Goal: Task Accomplishment & Management: Manage account settings

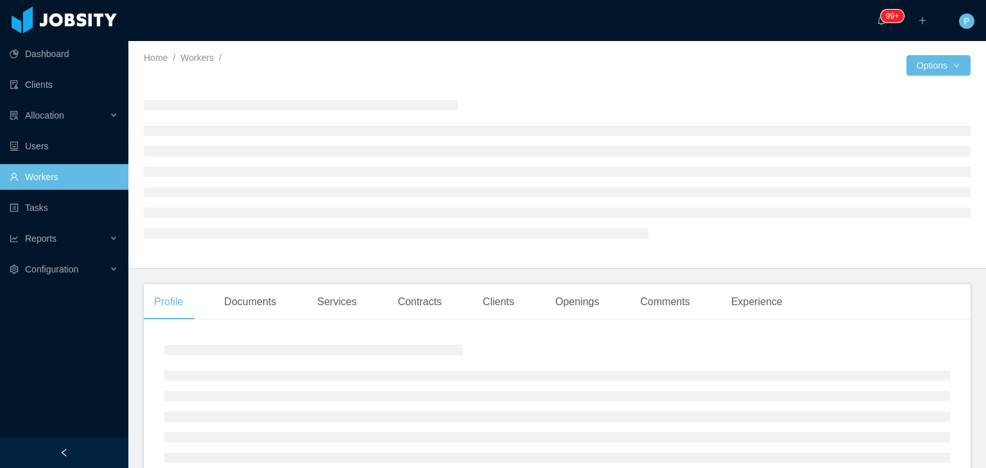
click at [727, 64] on div at bounding box center [731, 65] width 349 height 21
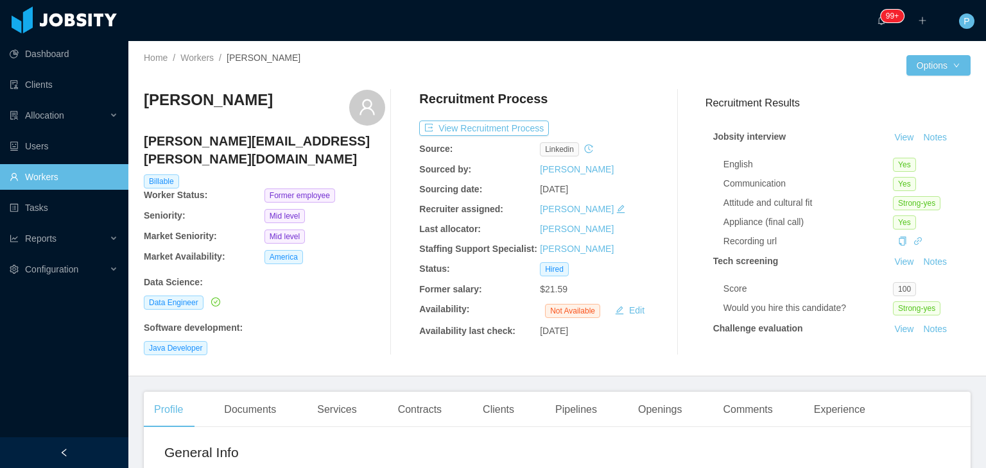
click at [652, 73] on div at bounding box center [731, 65] width 349 height 21
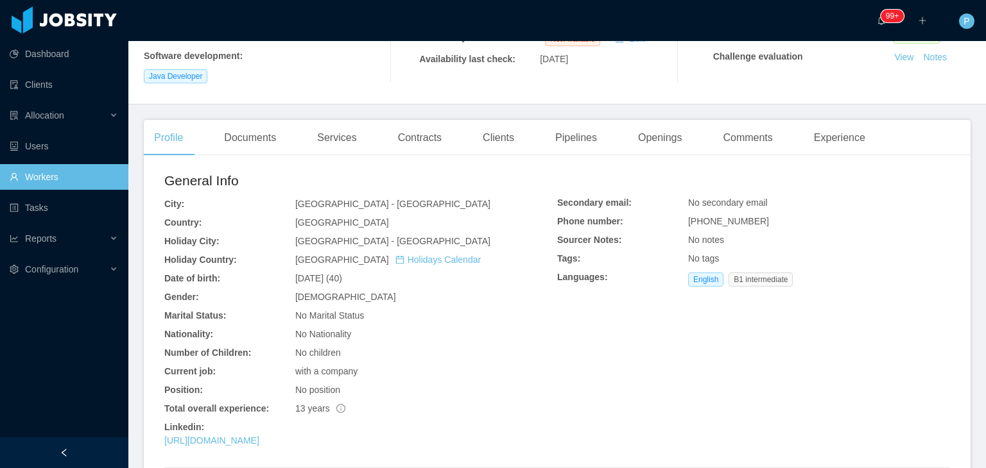
scroll to position [280, 0]
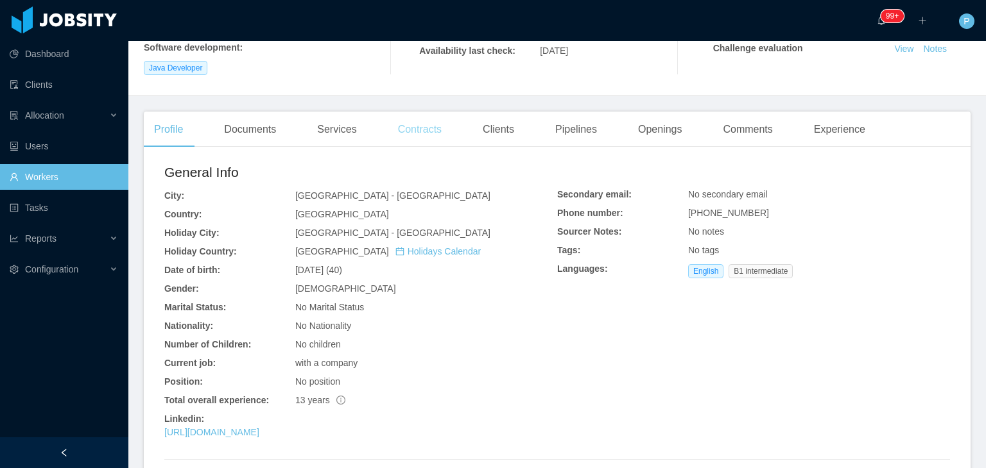
click at [399, 112] on div "Contracts" at bounding box center [420, 130] width 64 height 36
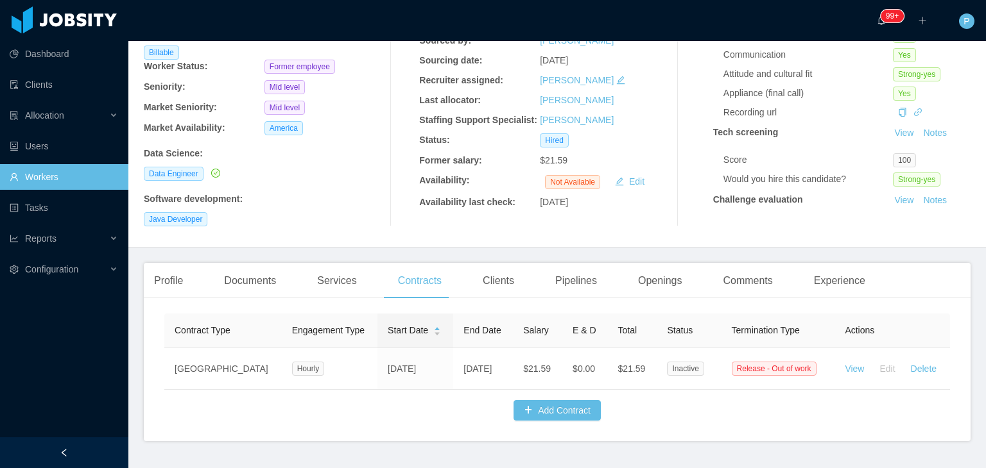
scroll to position [126, 0]
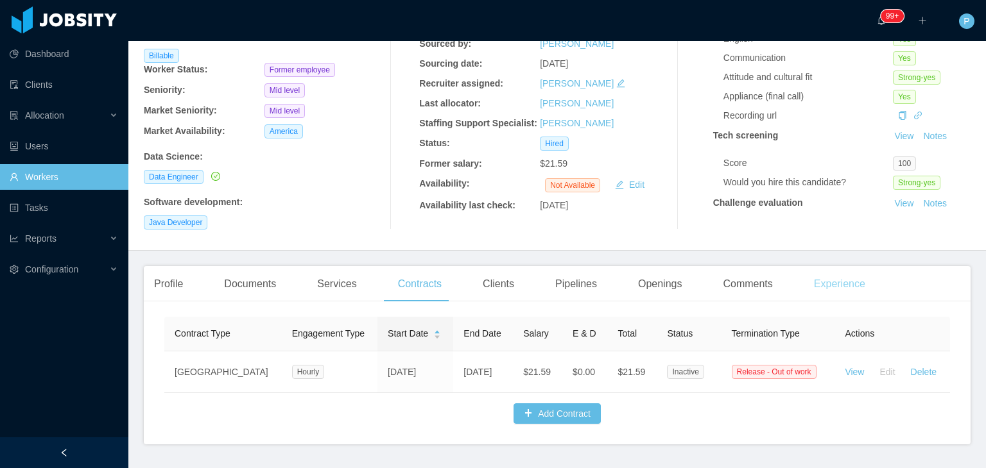
click at [835, 278] on div "Experience" at bounding box center [839, 284] width 72 height 36
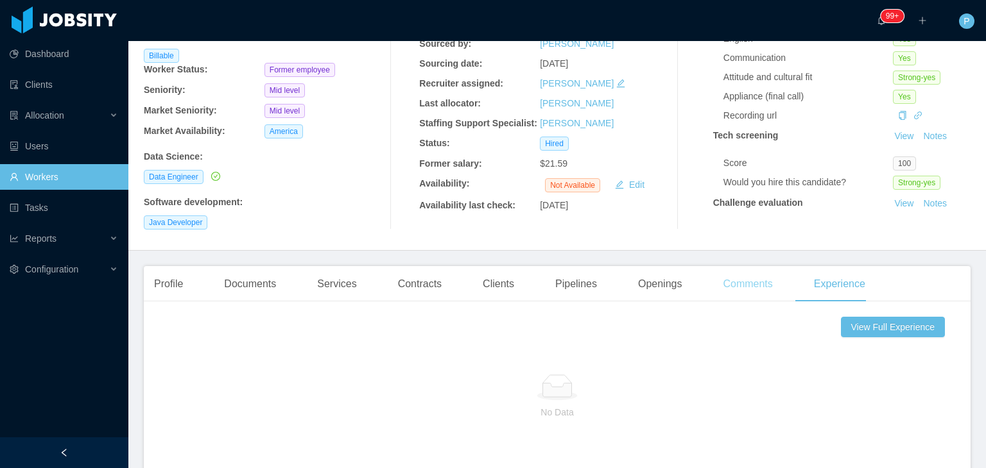
click at [726, 266] on div "Comments" at bounding box center [747, 284] width 70 height 36
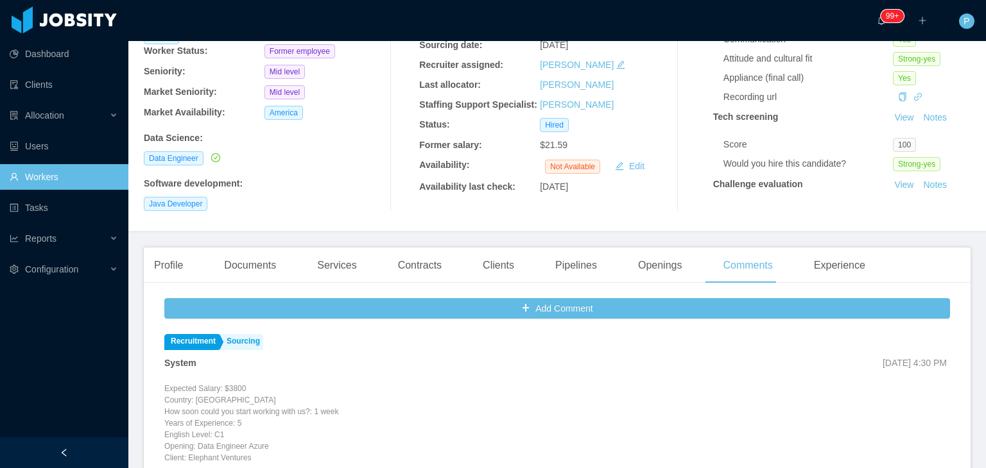
scroll to position [135, 0]
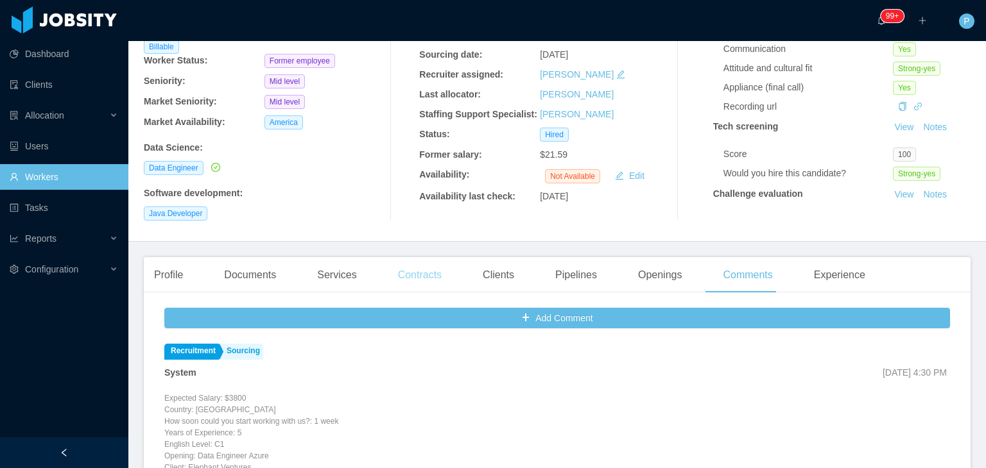
click at [404, 262] on div "Contracts" at bounding box center [420, 275] width 64 height 36
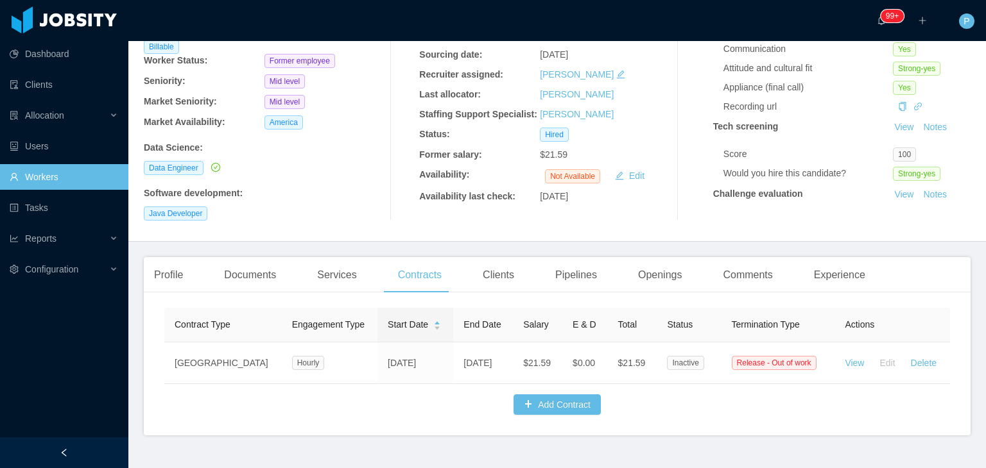
scroll to position [156, 0]
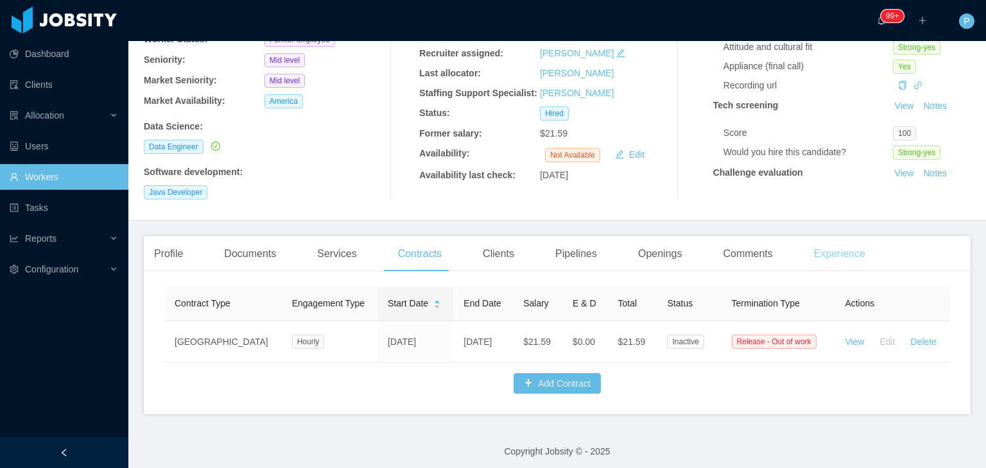
click at [821, 236] on div "Experience" at bounding box center [839, 254] width 72 height 36
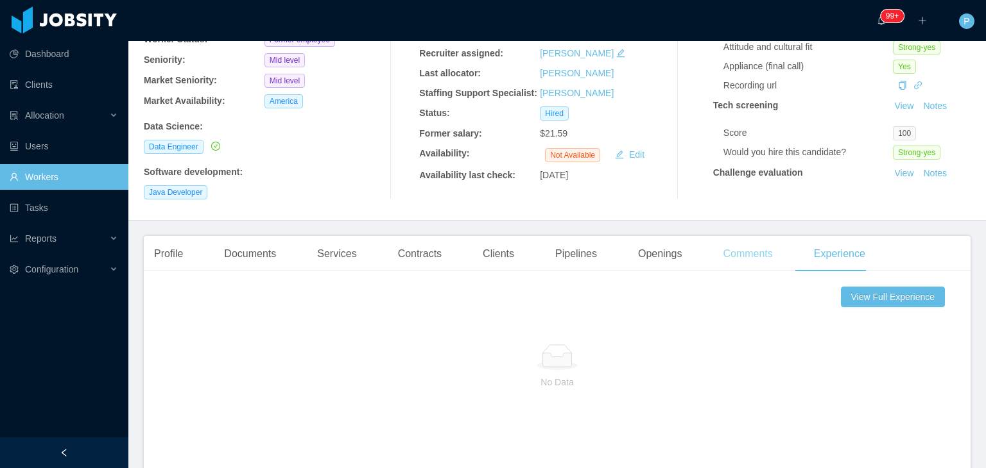
click at [736, 243] on div "Comments" at bounding box center [747, 254] width 70 height 36
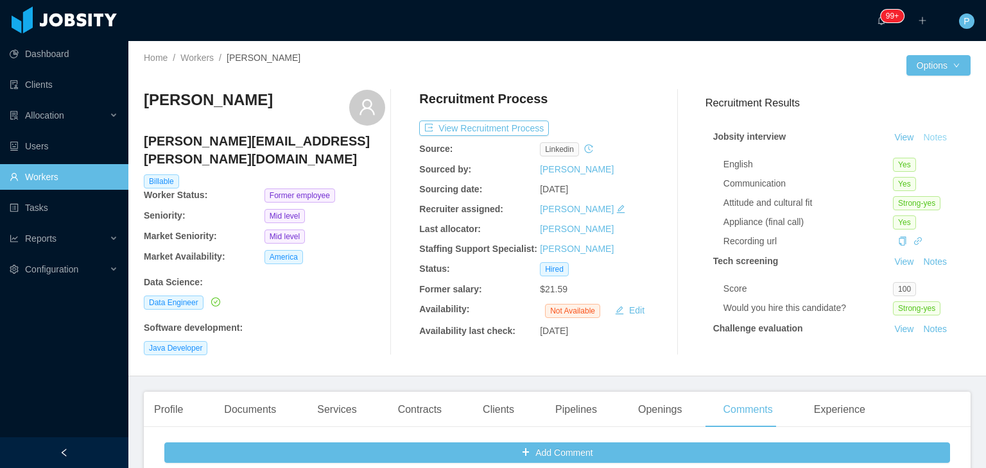
click at [918, 139] on button "Notes" at bounding box center [935, 137] width 34 height 15
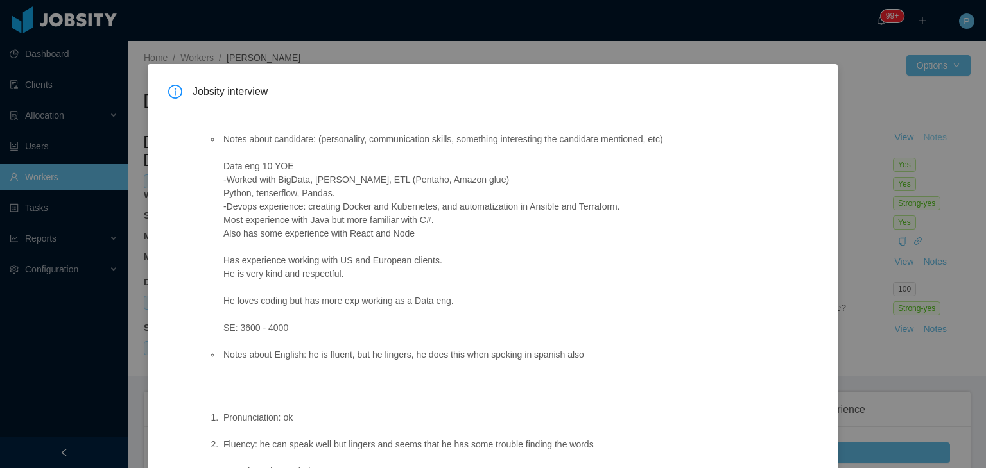
scroll to position [78, 0]
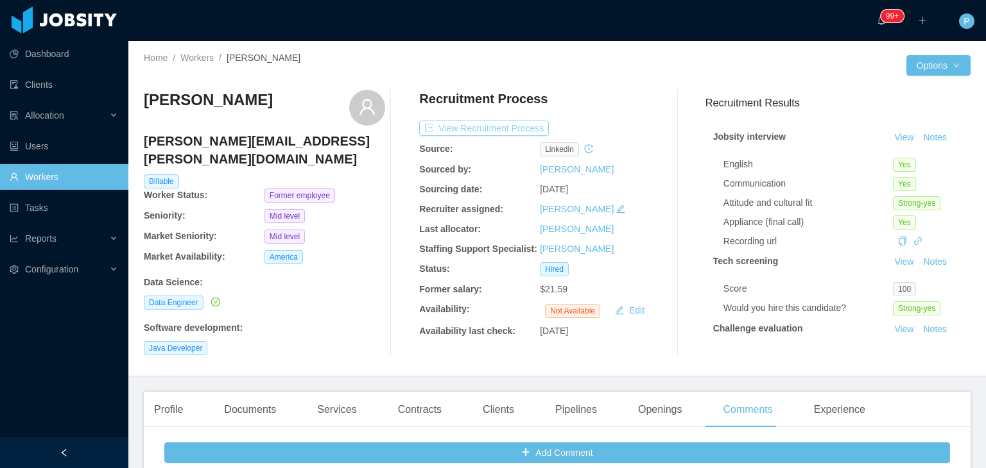
click at [502, 121] on button "View Recruitment Process" at bounding box center [484, 128] width 130 height 15
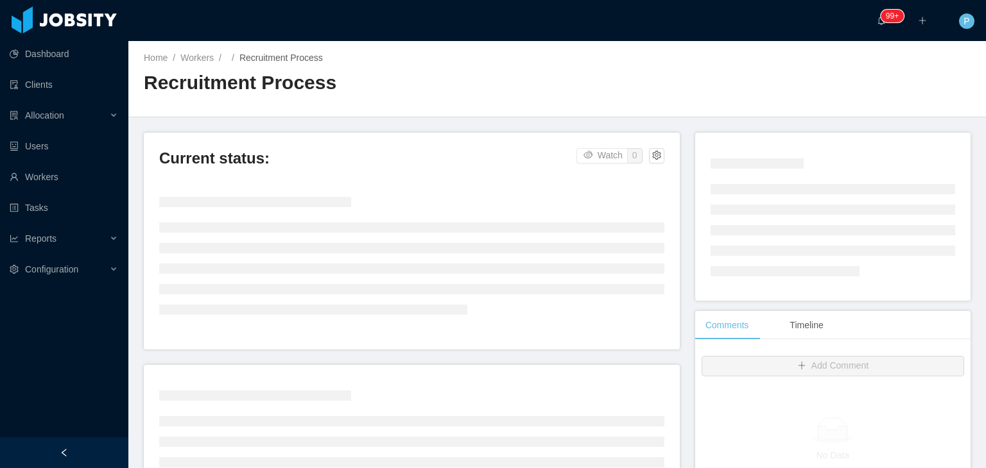
click at [578, 73] on div "Home / Workers / / Recruitment Process / Recruitment Process" at bounding box center [556, 79] width 857 height 76
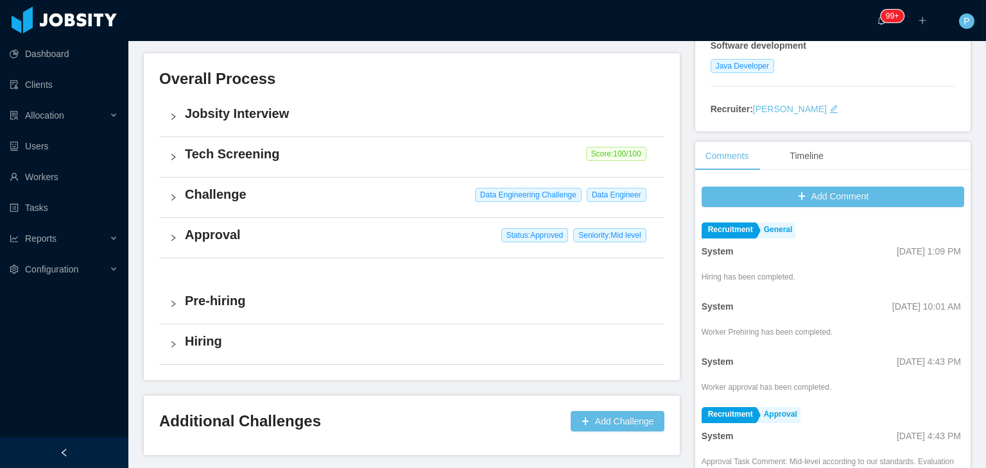
scroll to position [385, 0]
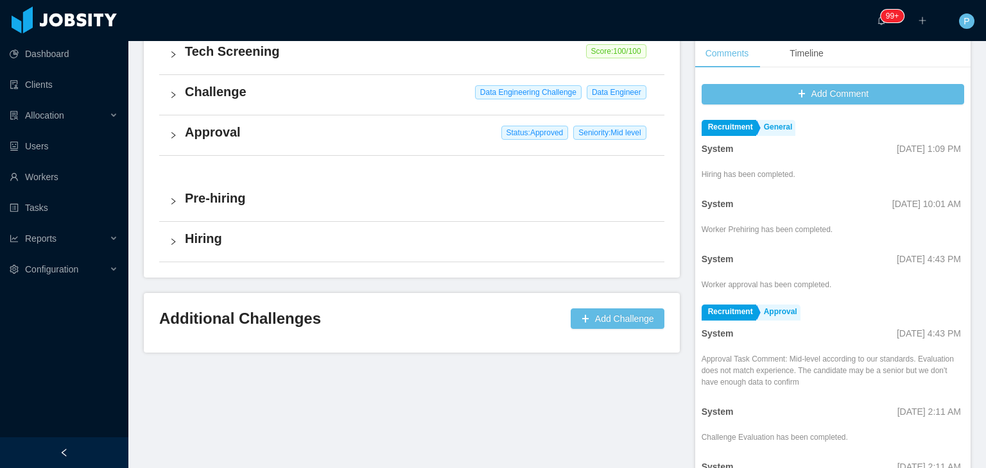
click at [541, 187] on div "Pre-hiring" at bounding box center [411, 202] width 505 height 40
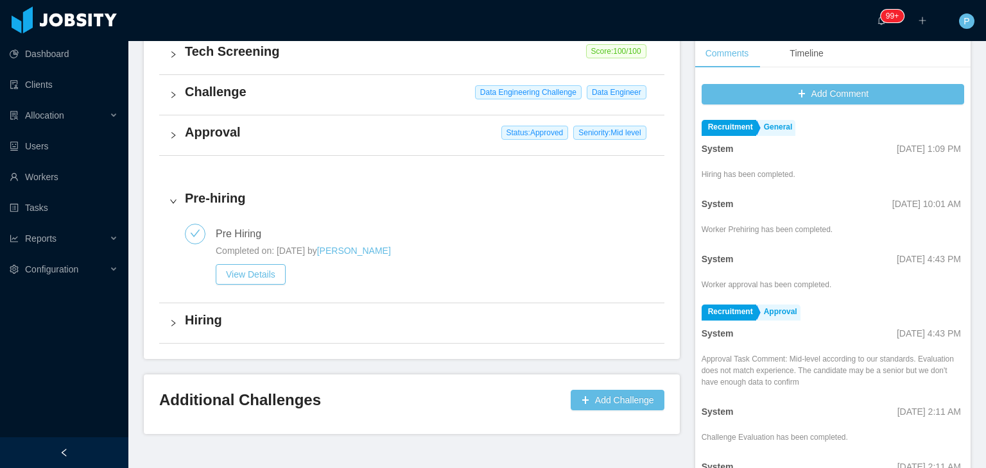
click at [685, 184] on div "Current status: Hired Watch 1 9 / 9 Jobsity Interview Last completed View Detai…" at bounding box center [419, 91] width 551 height 687
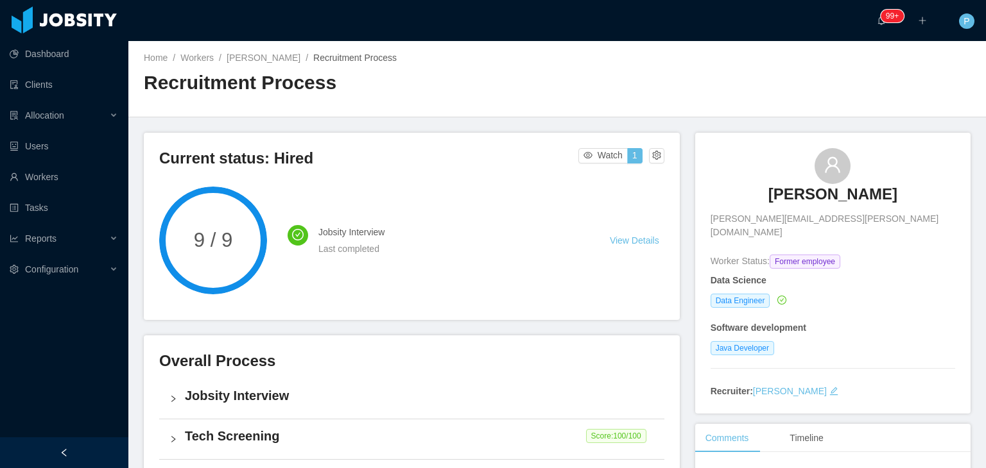
scroll to position [0, 0]
click at [651, 155] on button "button" at bounding box center [656, 155] width 15 height 15
click at [645, 196] on div "Change status" at bounding box center [622, 196] width 58 height 14
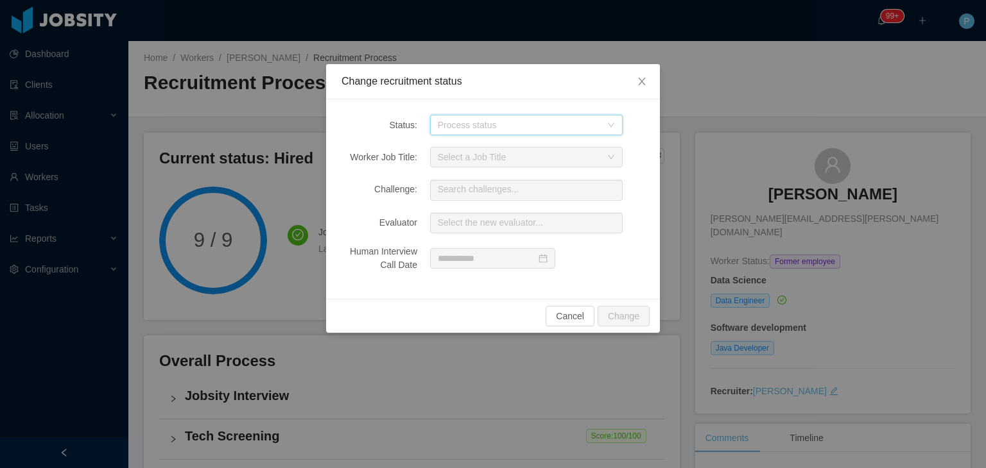
click at [601, 128] on div "Process status" at bounding box center [522, 124] width 169 height 19
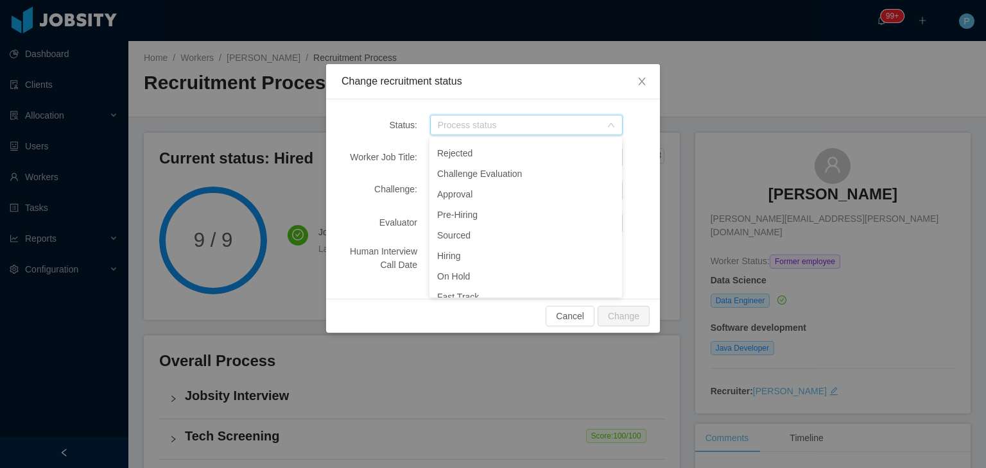
scroll to position [152, 0]
click at [499, 268] on li "Jobsity Interview" at bounding box center [525, 265] width 192 height 21
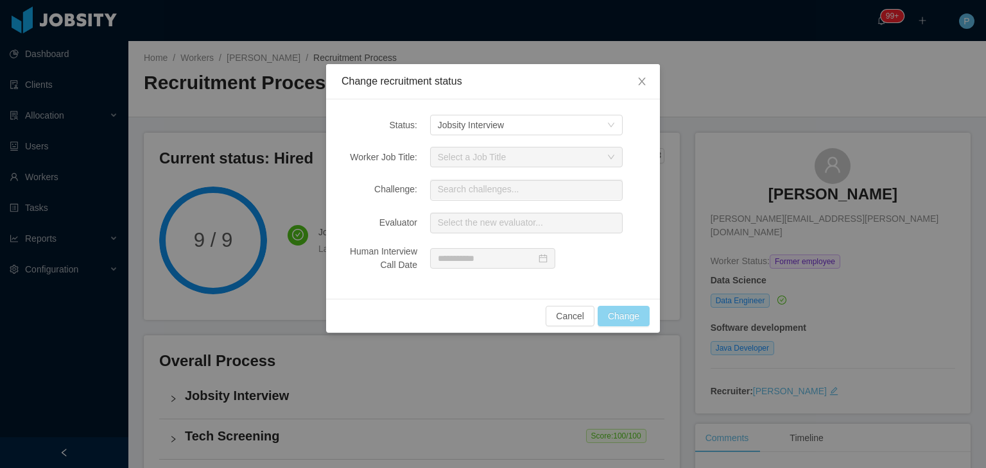
click at [644, 312] on button "Change" at bounding box center [623, 316] width 52 height 21
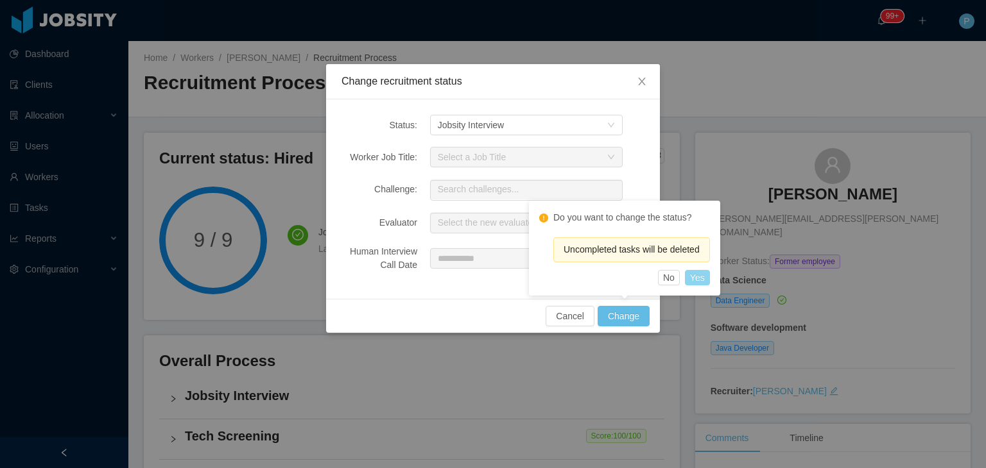
click at [704, 273] on button "Yes" at bounding box center [697, 277] width 25 height 15
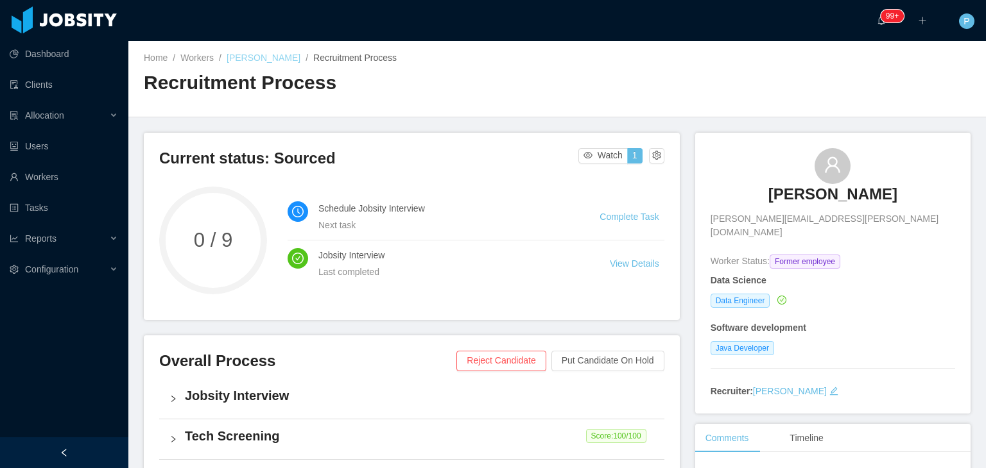
click at [269, 62] on link "Daniel Zubieta" at bounding box center [263, 58] width 74 height 10
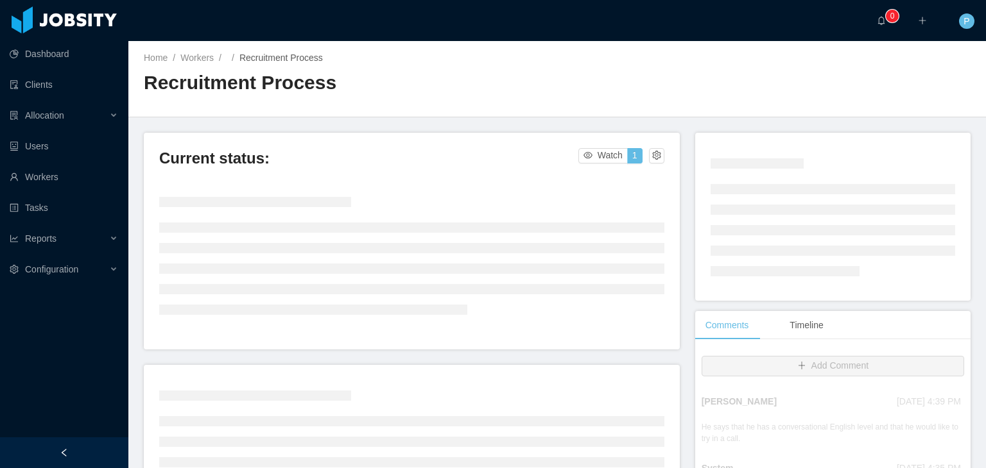
click at [713, 50] on div "Home / Workers / / Recruitment Process / Recruitment Process" at bounding box center [556, 79] width 857 height 76
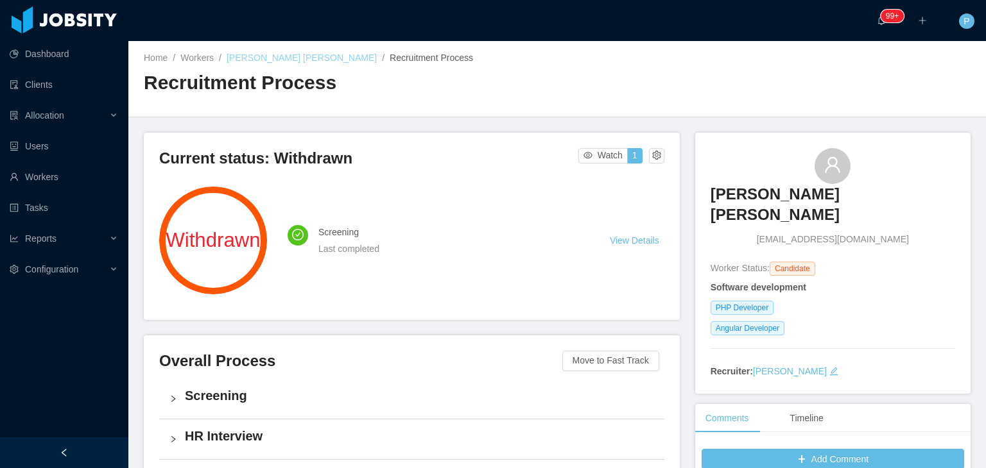
click at [302, 59] on link "[PERSON_NAME] [PERSON_NAME]" at bounding box center [301, 58] width 150 height 10
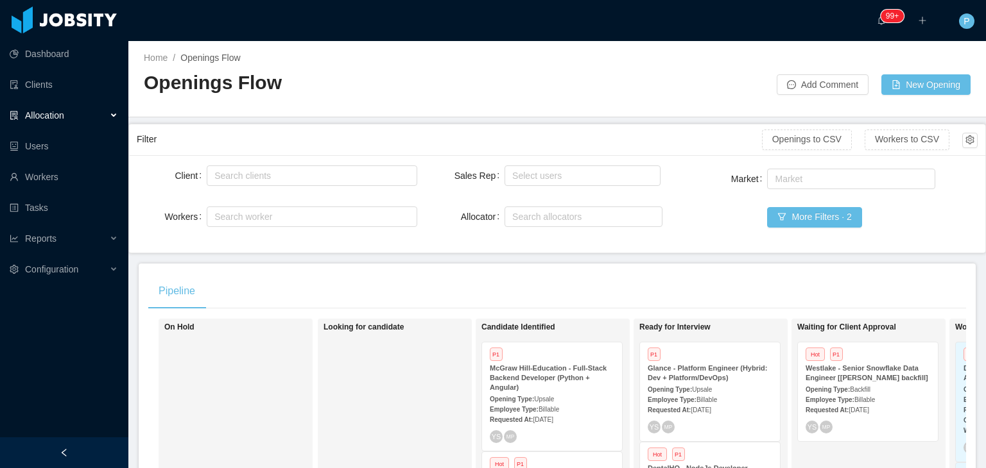
click at [506, 70] on div "Openings Flow" at bounding box center [350, 88] width 413 height 36
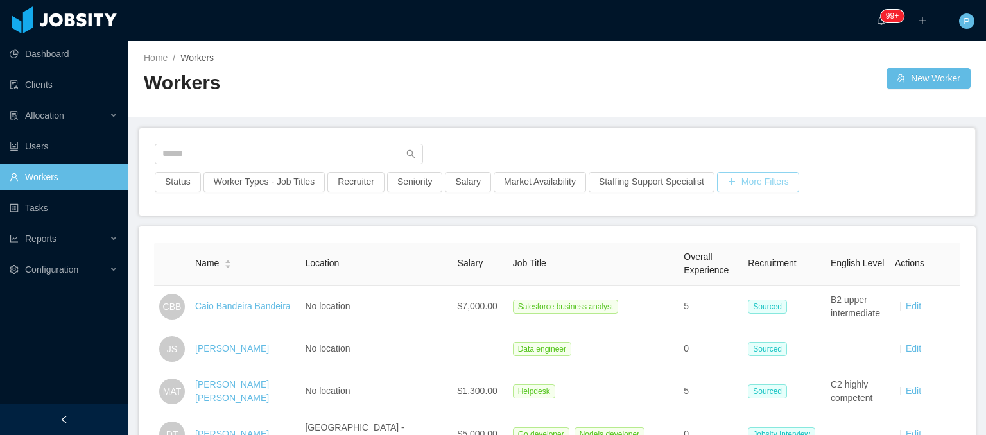
click at [749, 191] on button "More Filters" at bounding box center [758, 182] width 82 height 21
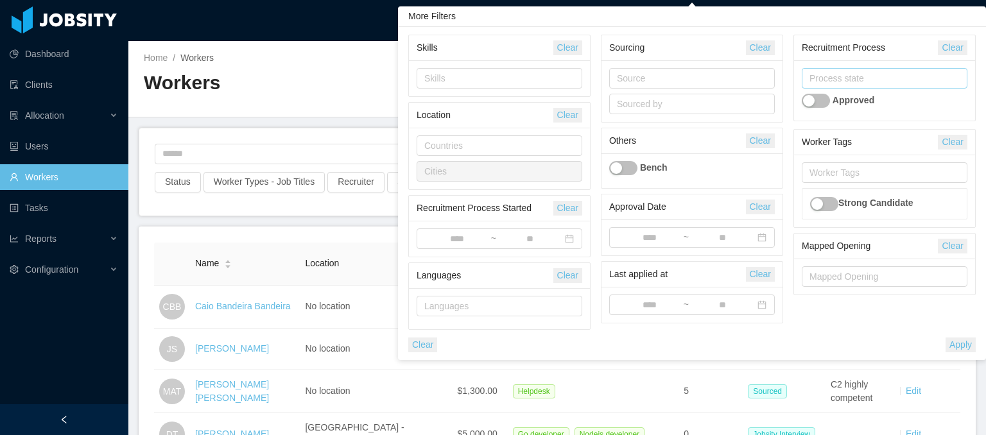
click at [852, 73] on div "Process state" at bounding box center [881, 78] width 144 height 13
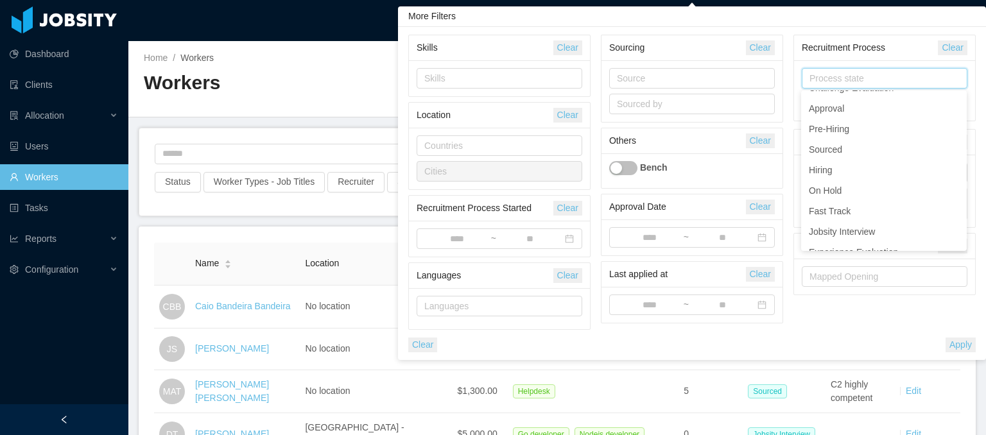
scroll to position [173, 0]
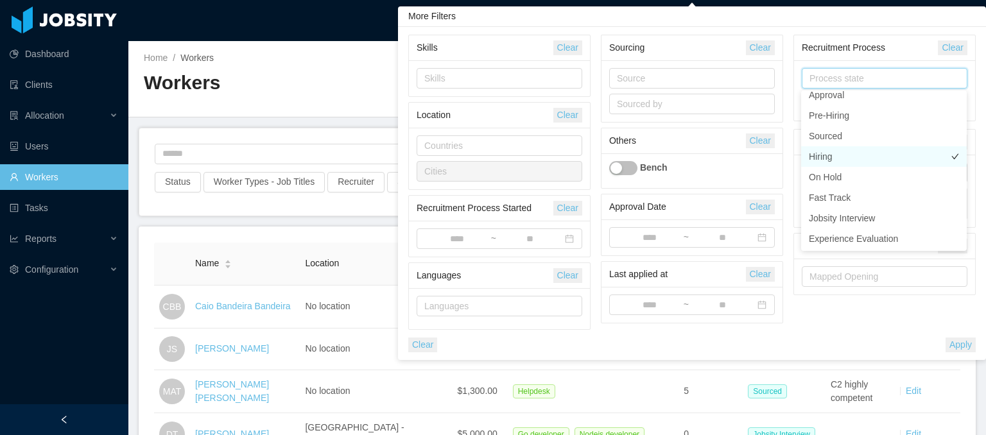
click at [826, 155] on li "Hiring" at bounding box center [884, 156] width 166 height 21
click at [844, 120] on li "Pre-Hiring" at bounding box center [884, 115] width 166 height 21
click at [826, 182] on li "On Hold" at bounding box center [884, 177] width 166 height 21
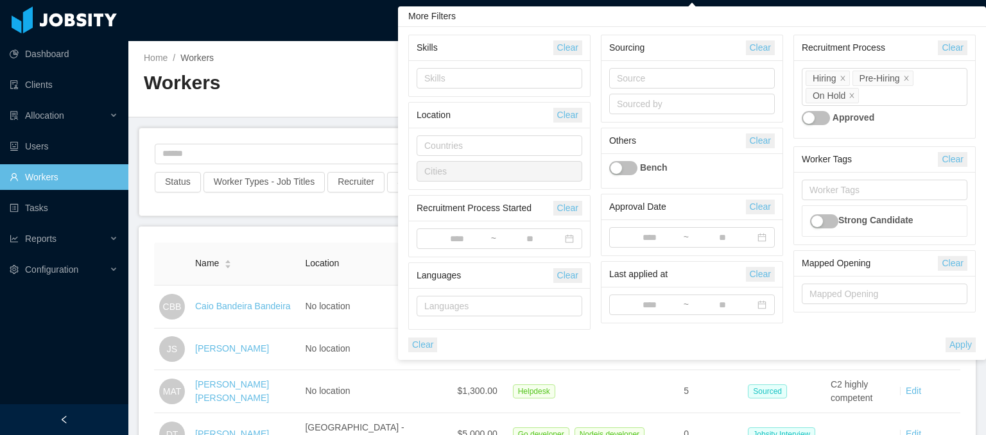
click at [961, 341] on button "Apply" at bounding box center [960, 344] width 30 height 15
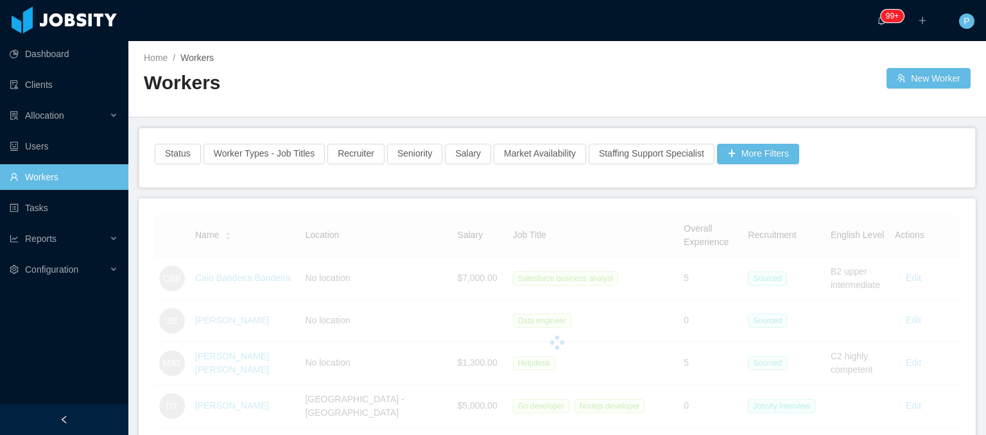
click at [551, 55] on div "Home / Workers /" at bounding box center [350, 57] width 413 height 13
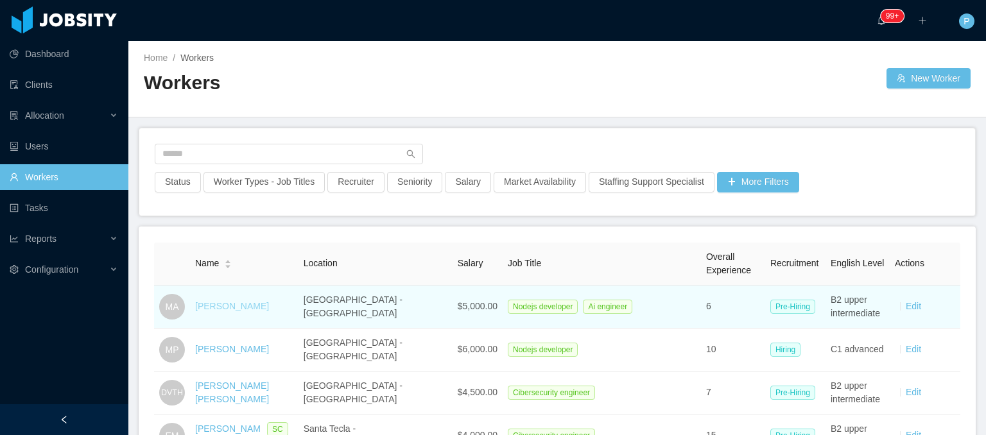
click at [238, 309] on link "Maycon Aguiar" at bounding box center [232, 306] width 74 height 10
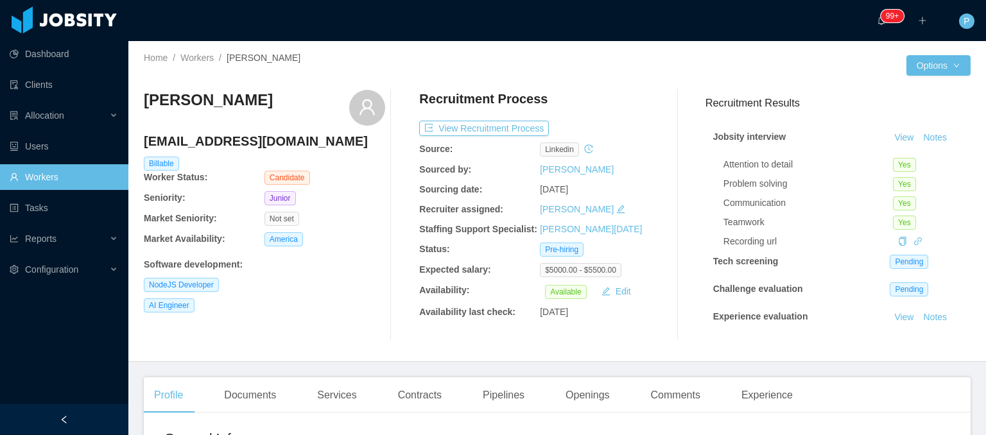
click at [346, 229] on div "Maycon Aguiar maayconaguiar11@hotmail.com Billable Worker Status: Candidate Sen…" at bounding box center [264, 215] width 241 height 251
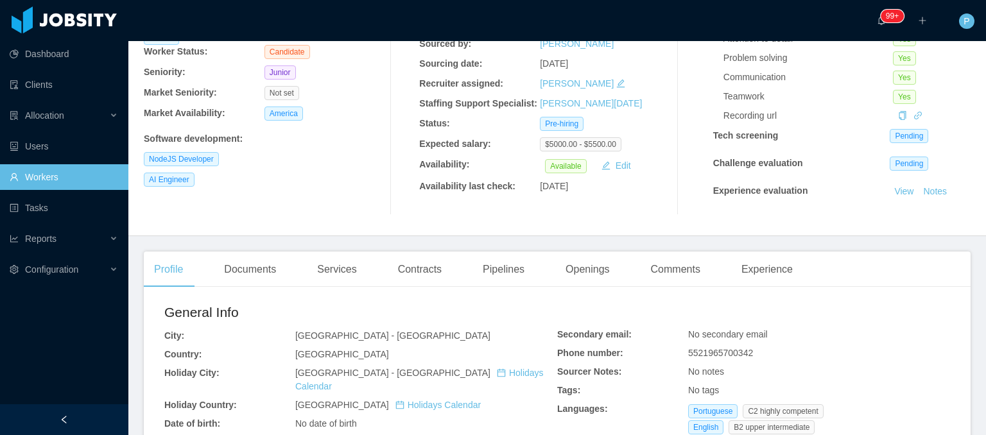
scroll to position [128, 0]
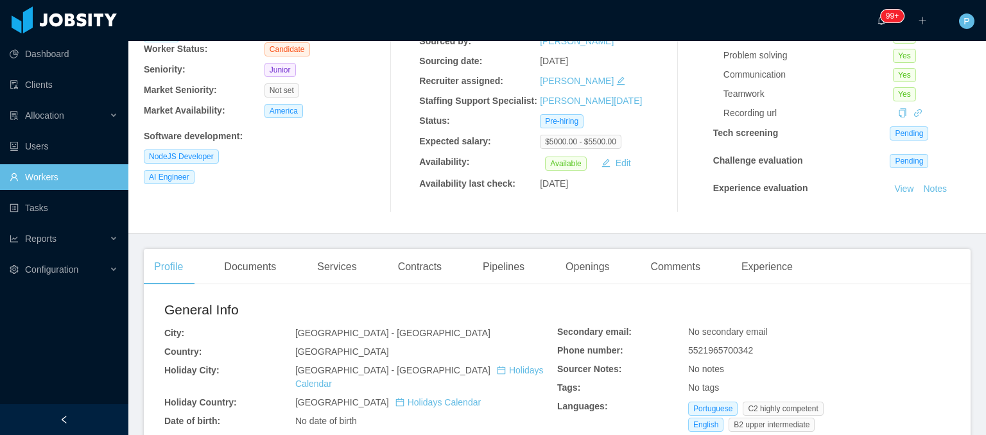
click at [969, 157] on div "Home / Workers / Maycon Aguiar / Options Maycon Aguiar maayconaguiar11@hotmail.…" at bounding box center [556, 73] width 857 height 321
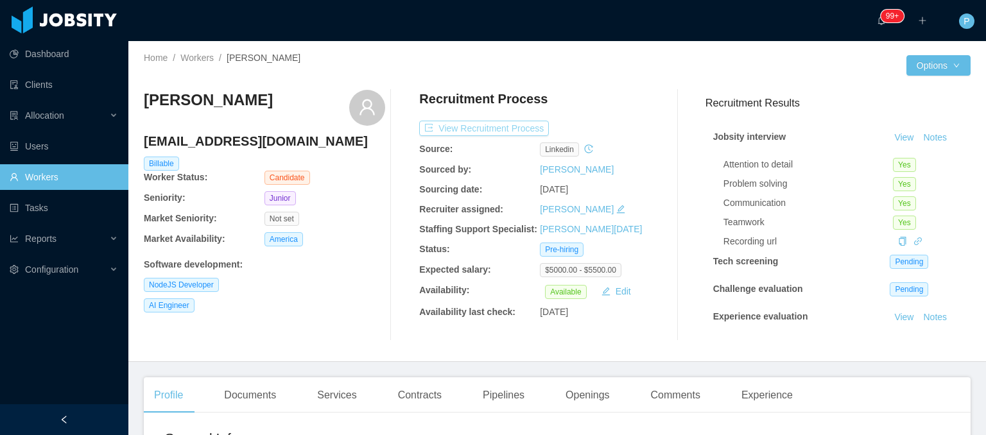
click at [499, 126] on button "View Recruitment Process" at bounding box center [484, 128] width 130 height 15
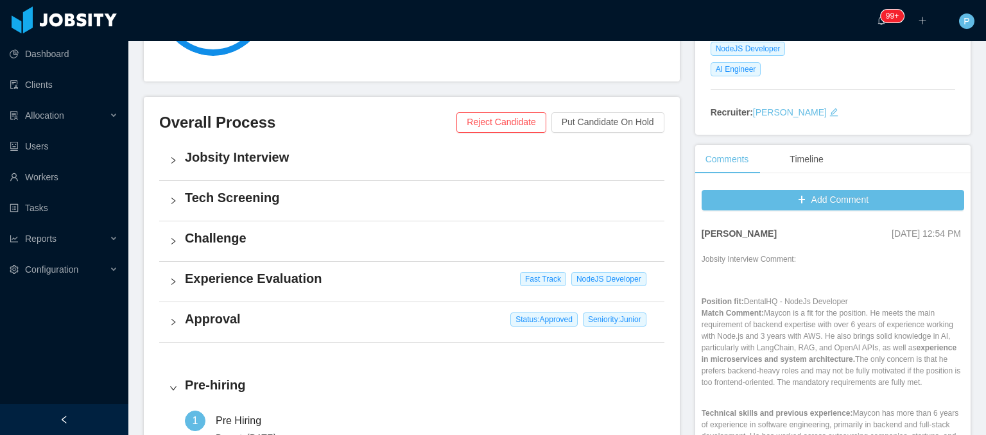
scroll to position [251, 0]
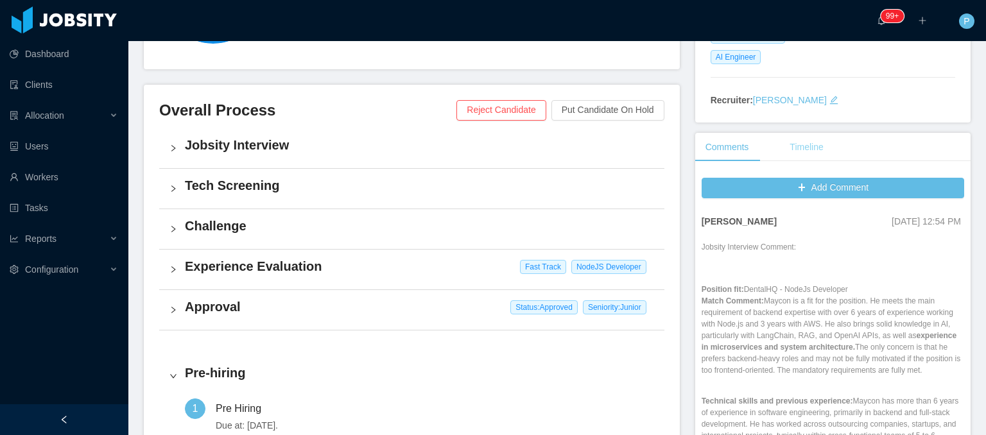
click at [784, 144] on div "Timeline" at bounding box center [806, 147] width 54 height 29
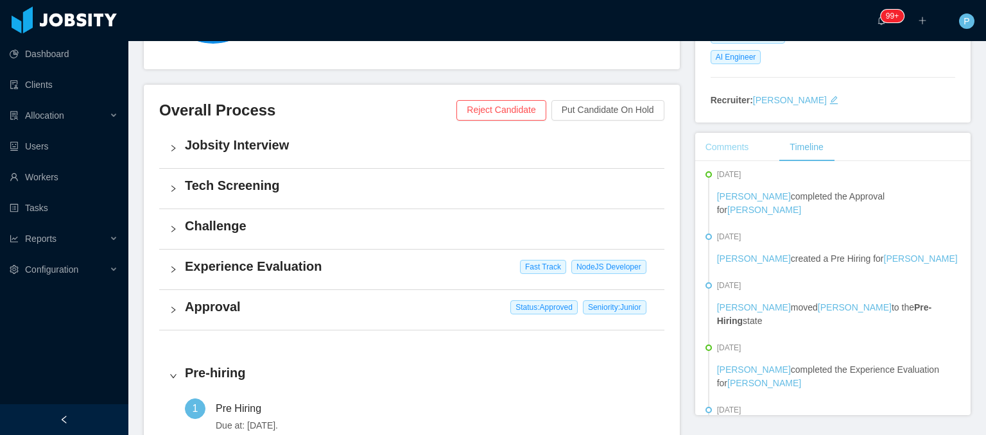
click at [726, 146] on div "Comments" at bounding box center [727, 147] width 64 height 29
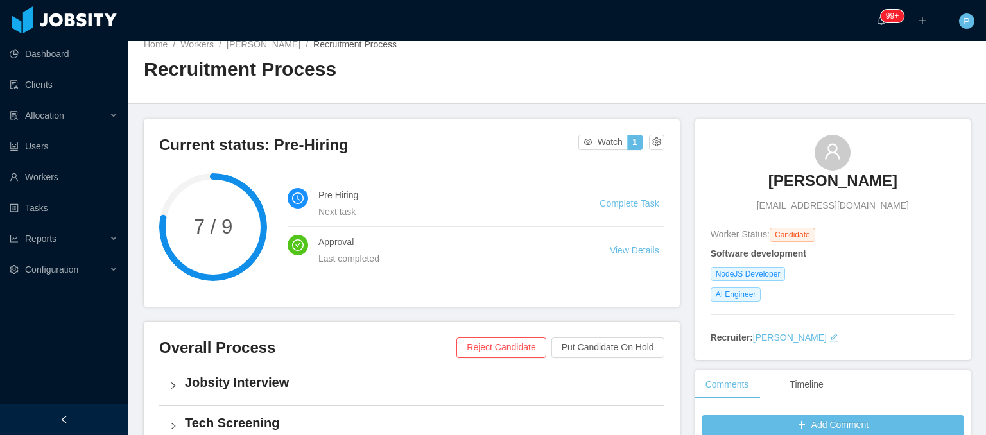
scroll to position [0, 0]
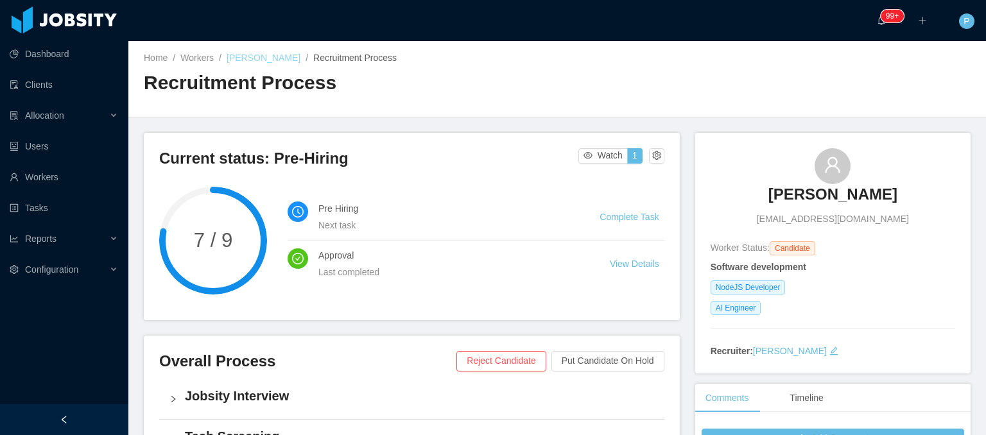
click at [261, 60] on link "Maycon Aguiar" at bounding box center [263, 58] width 74 height 10
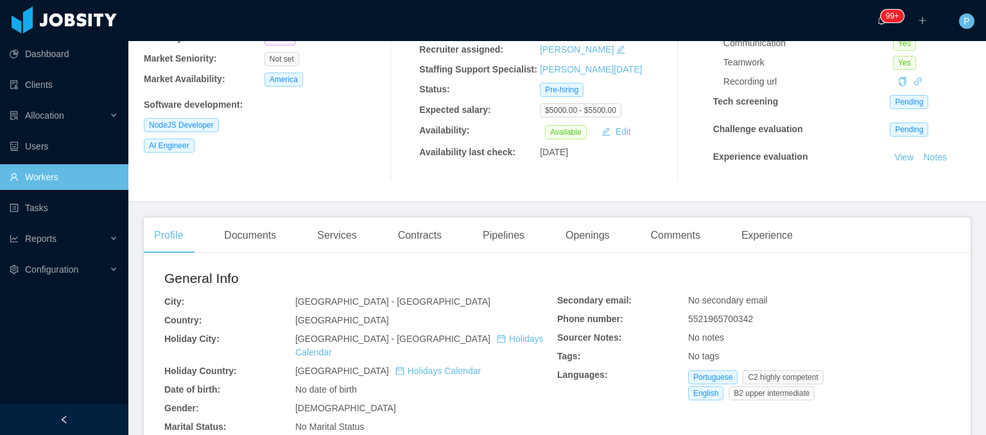
scroll to position [196, 0]
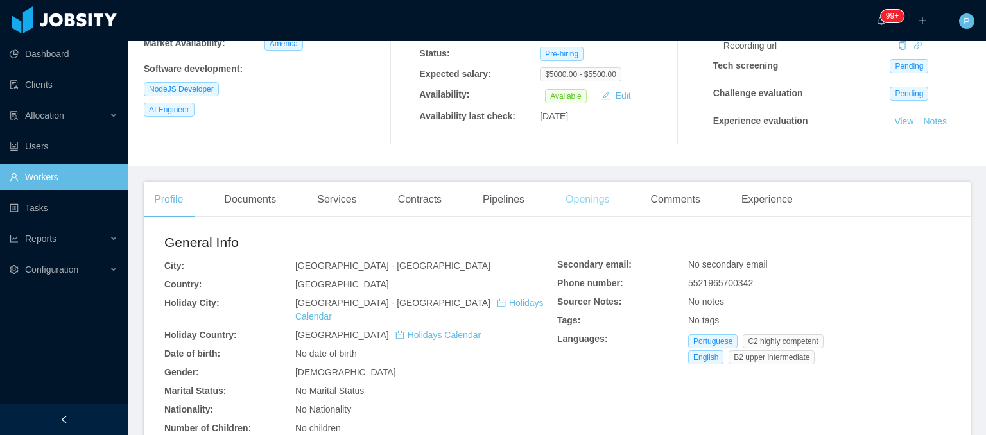
click at [588, 196] on div "Openings" at bounding box center [587, 200] width 65 height 36
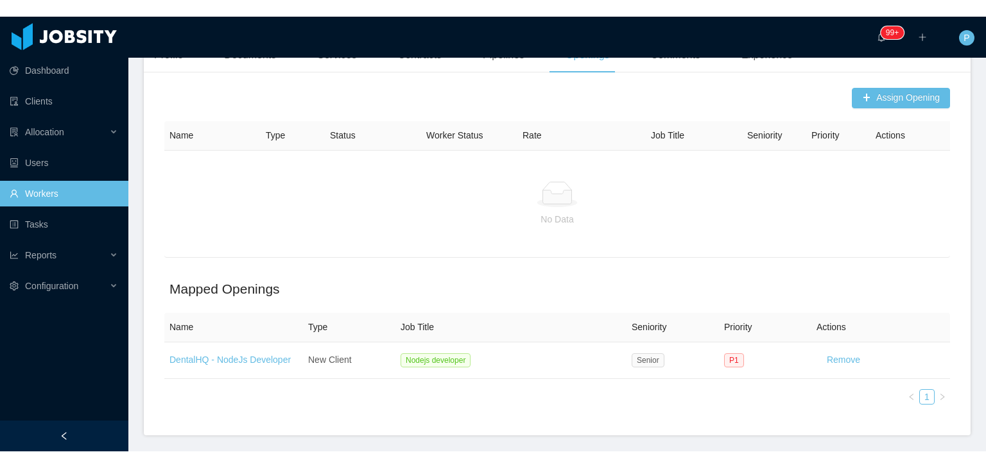
scroll to position [359, 0]
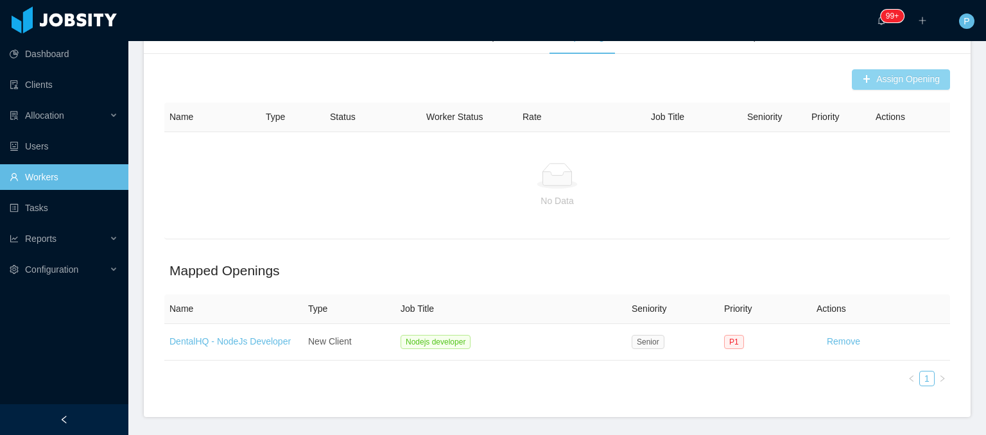
click at [867, 80] on button "Assign Opening" at bounding box center [900, 79] width 98 height 21
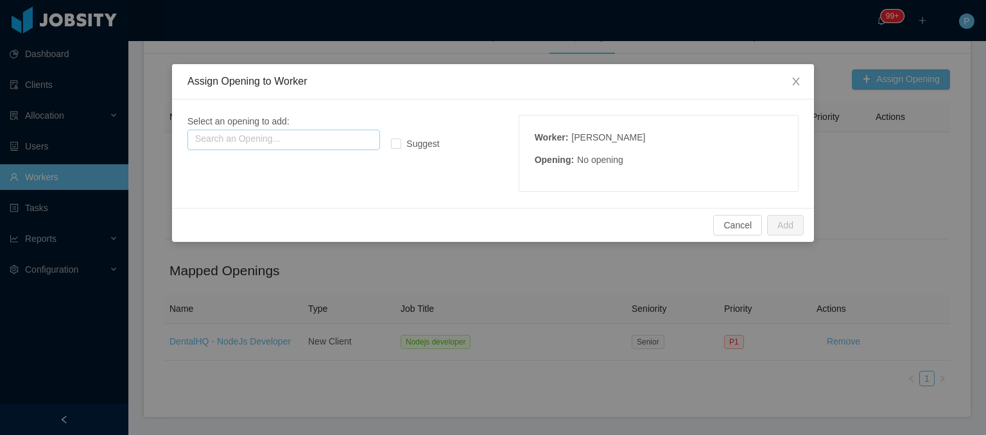
click at [365, 144] on input "text" at bounding box center [283, 140] width 192 height 21
type input "*"
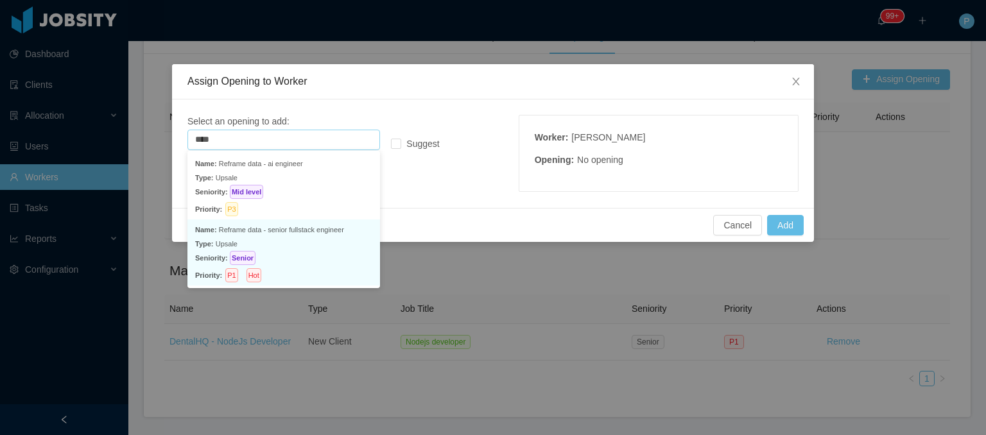
click at [341, 257] on p "Seniority: Senior" at bounding box center [283, 258] width 177 height 14
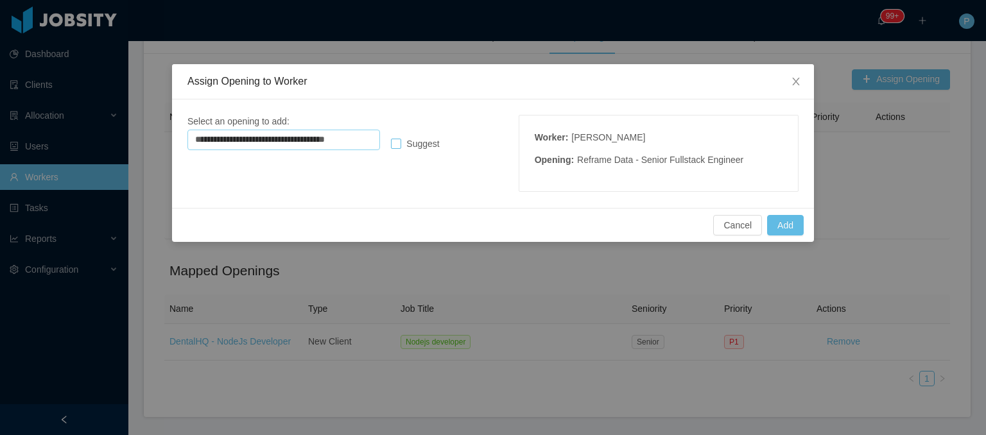
type input "**********"
click at [790, 225] on button "Add" at bounding box center [785, 225] width 37 height 21
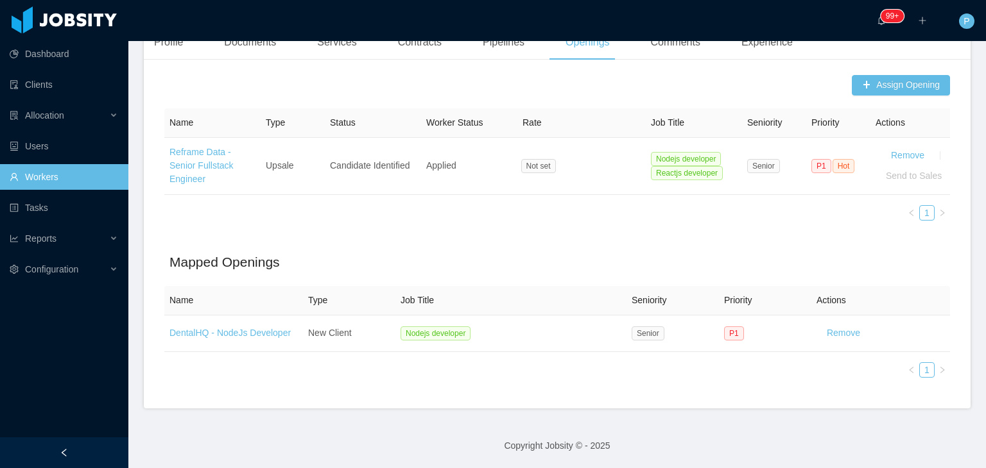
click at [56, 178] on link "Workers" at bounding box center [64, 177] width 108 height 26
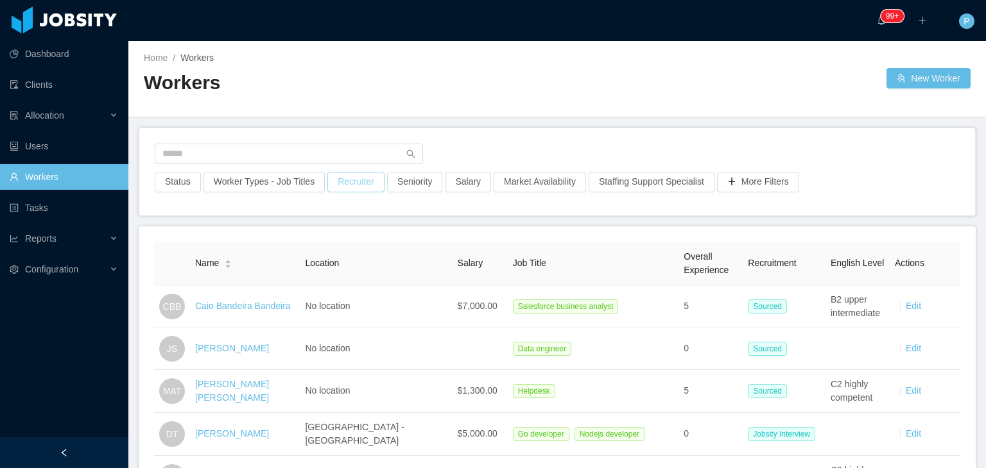
click at [354, 188] on button "Recruiter" at bounding box center [355, 182] width 57 height 21
click at [322, 236] on div at bounding box center [348, 239] width 181 height 19
type input "****"
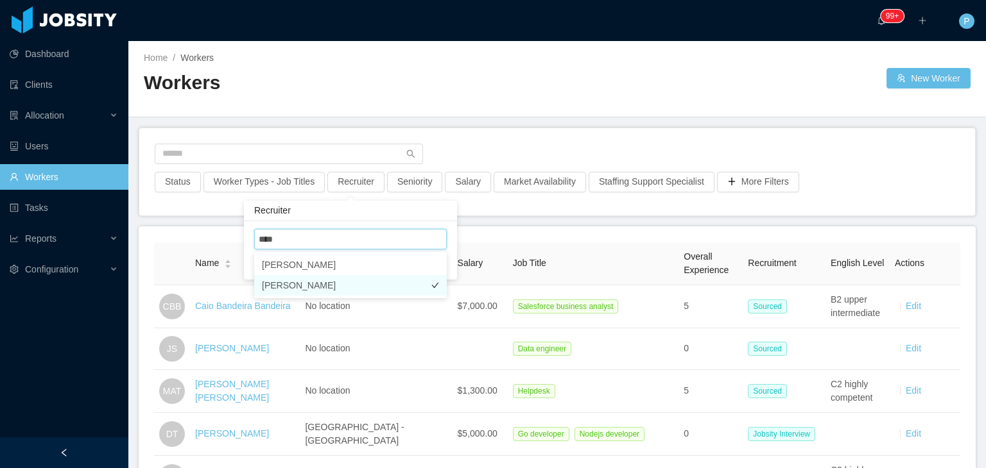
click at [380, 287] on li "Daniela Mussano" at bounding box center [350, 285] width 192 height 21
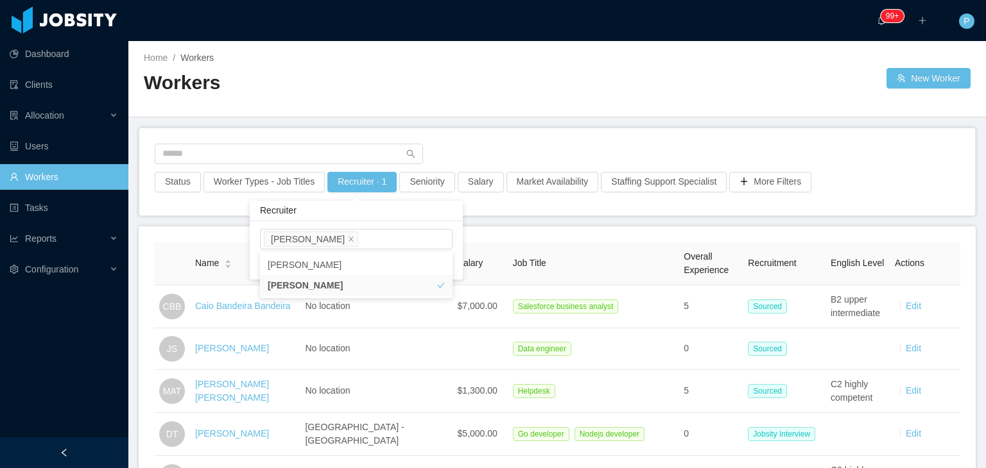
click at [457, 263] on div "Daniela Mussano Clear Apply" at bounding box center [356, 250] width 213 height 58
click at [438, 268] on button "Apply" at bounding box center [437, 264] width 30 height 15
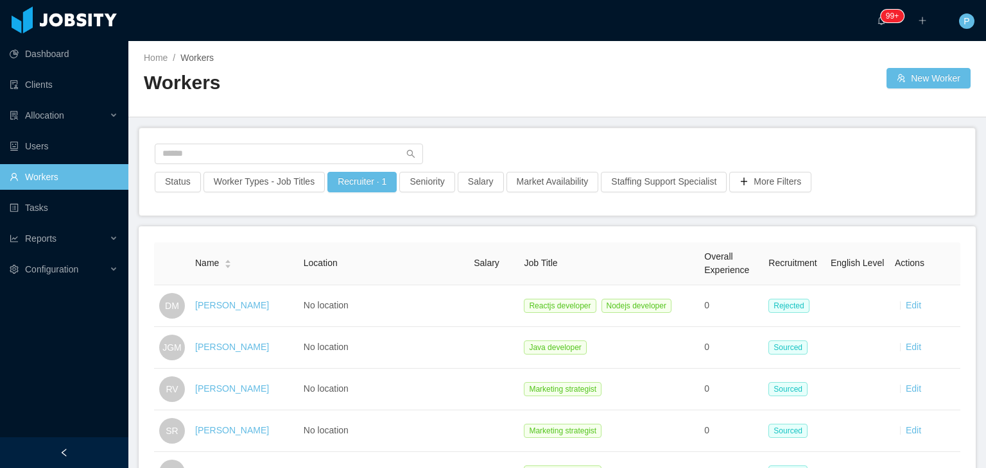
click at [563, 103] on div "Home / Workers / Workers New Worker" at bounding box center [556, 79] width 857 height 76
click at [346, 184] on button "Recruiter · 1" at bounding box center [361, 182] width 69 height 21
click at [364, 237] on div "Daniela Mussano" at bounding box center [354, 239] width 181 height 19
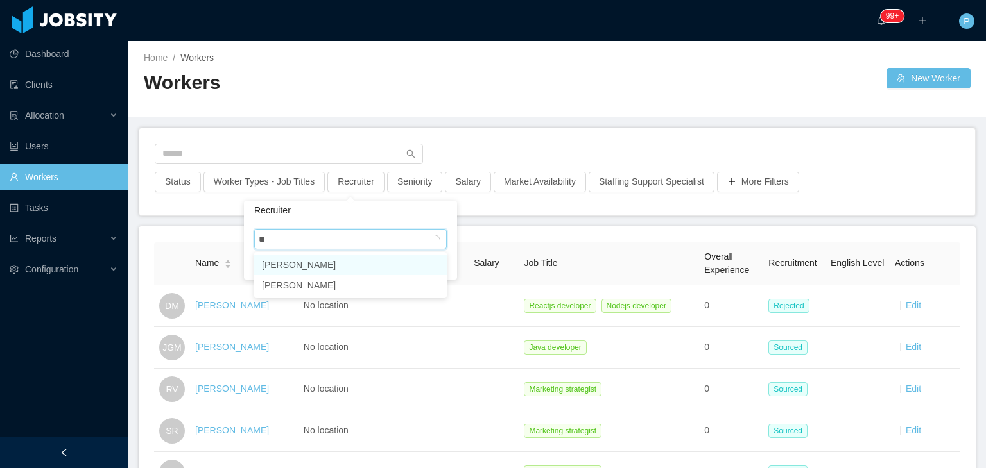
type input "***"
click at [385, 260] on li "Silvia Andrade" at bounding box center [350, 265] width 192 height 21
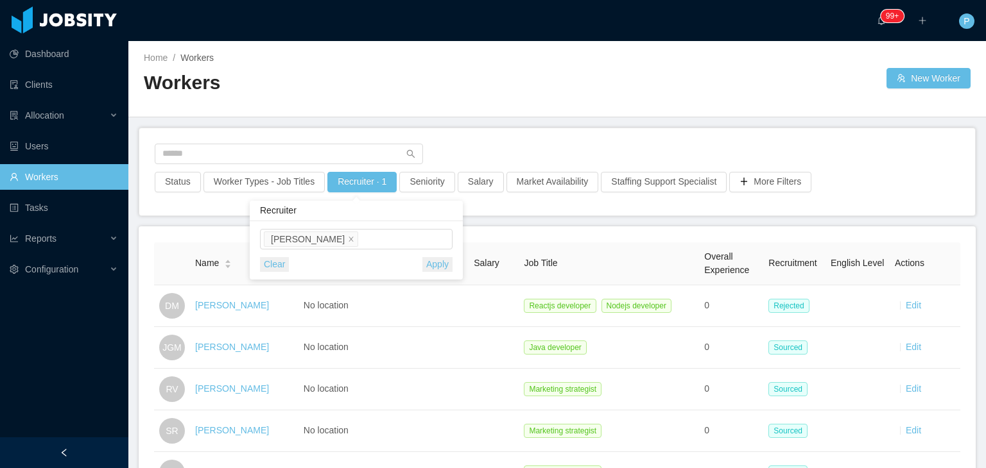
click at [454, 237] on div "Silvia Andrade Clear Apply" at bounding box center [356, 250] width 213 height 58
click at [441, 264] on button "Apply" at bounding box center [437, 264] width 30 height 15
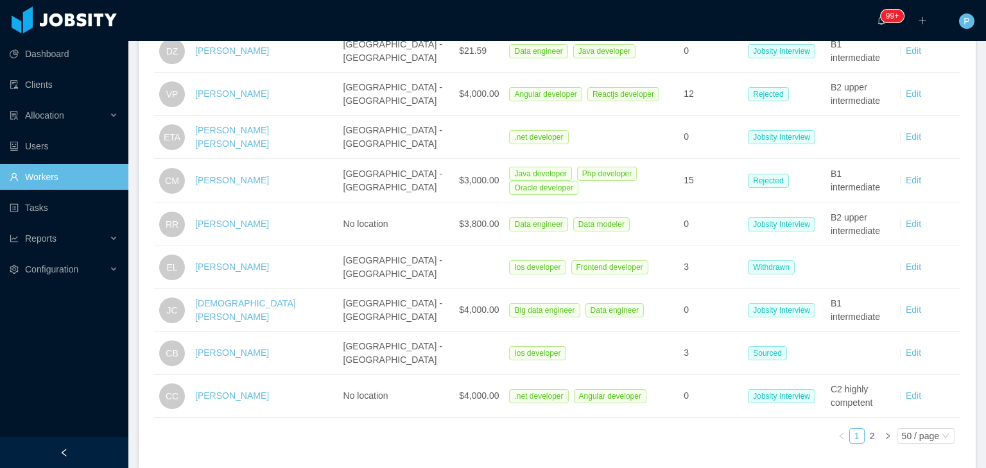
scroll to position [2056, 0]
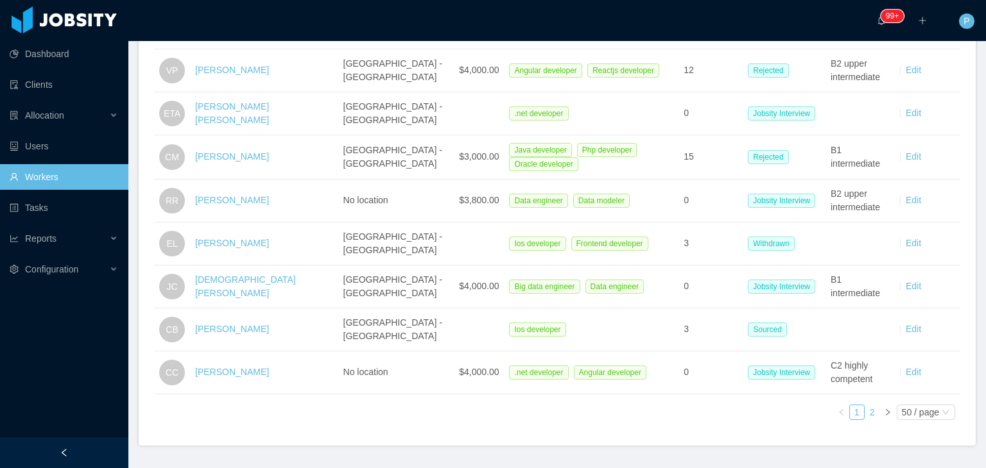
click at [865, 406] on link "2" at bounding box center [872, 413] width 14 height 14
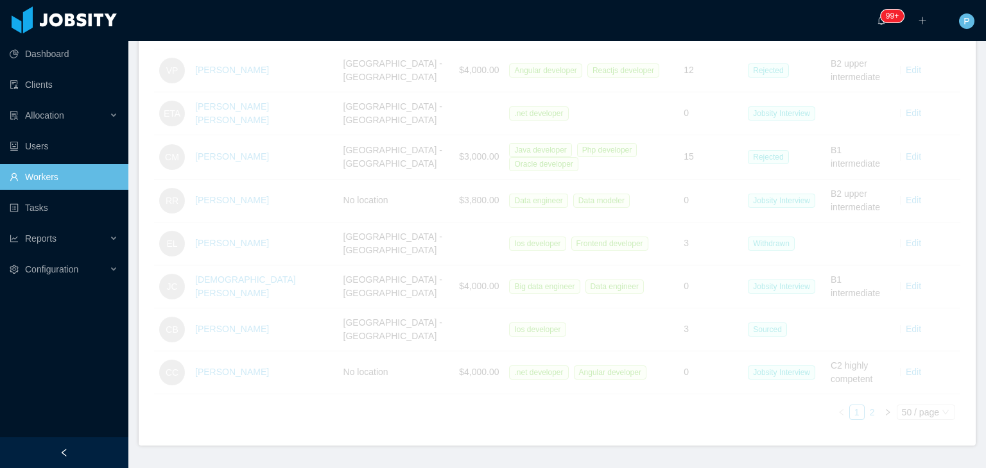
scroll to position [105, 0]
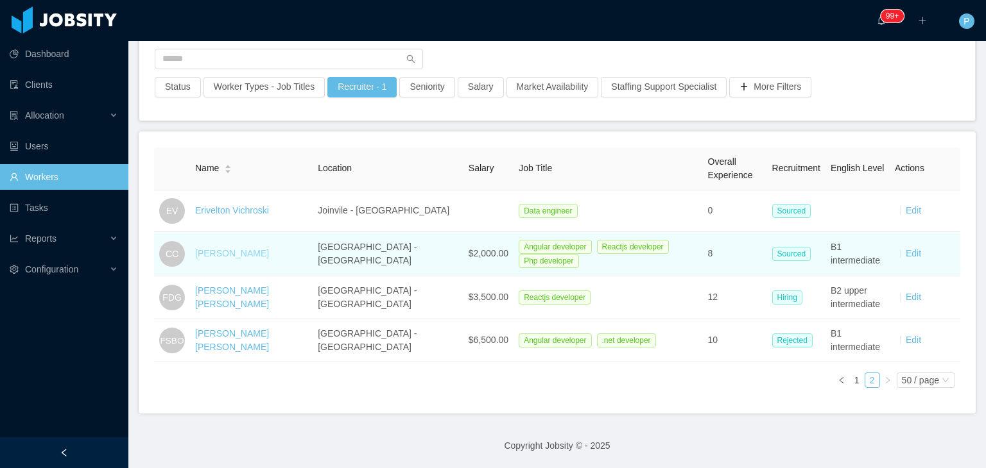
click at [224, 248] on link "Camilo Castillo" at bounding box center [232, 253] width 74 height 10
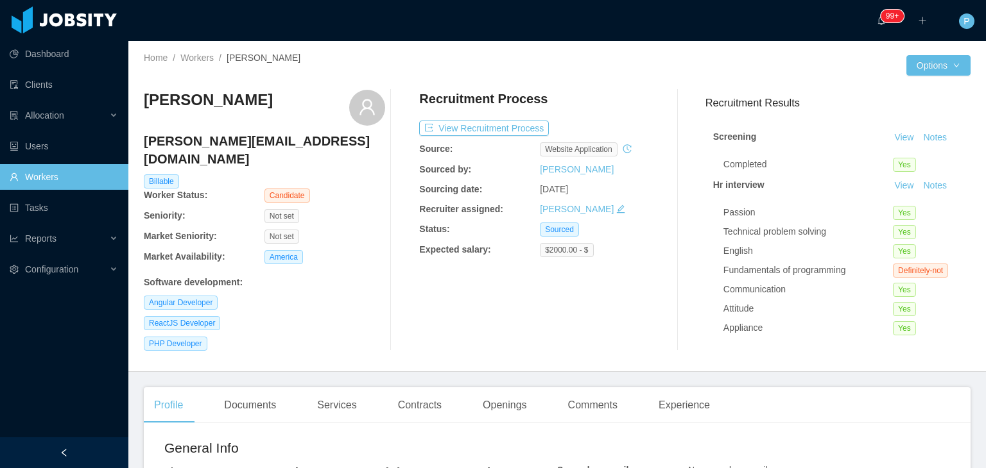
click at [624, 151] on icon "icon: history" at bounding box center [626, 148] width 9 height 9
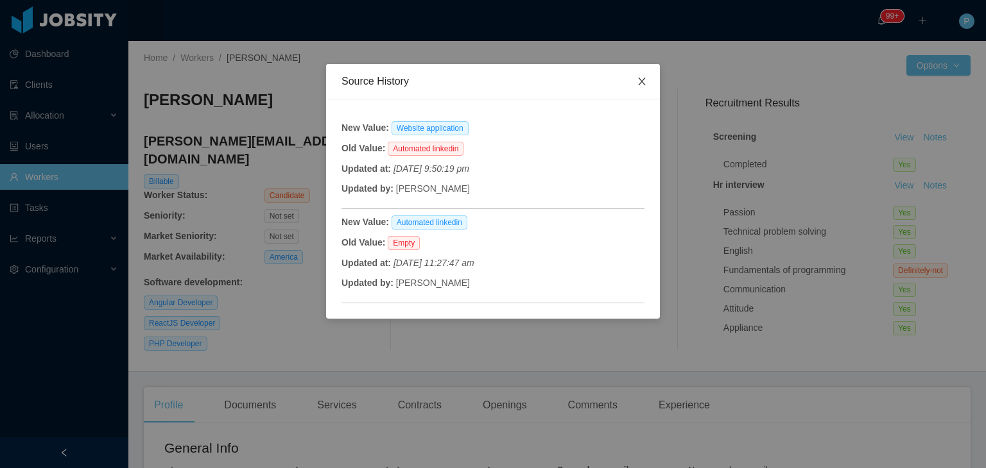
click at [646, 83] on icon "icon: close" at bounding box center [641, 81] width 10 height 10
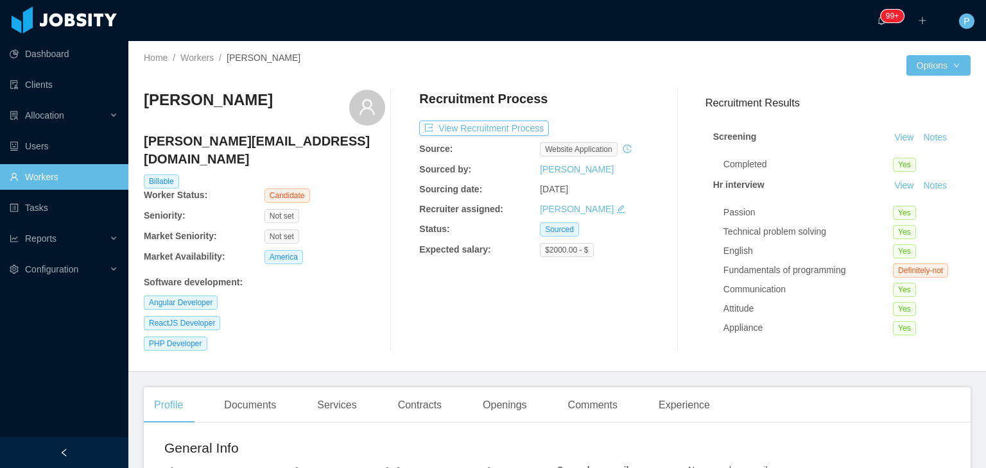
click at [623, 151] on icon "icon: history" at bounding box center [626, 148] width 9 height 9
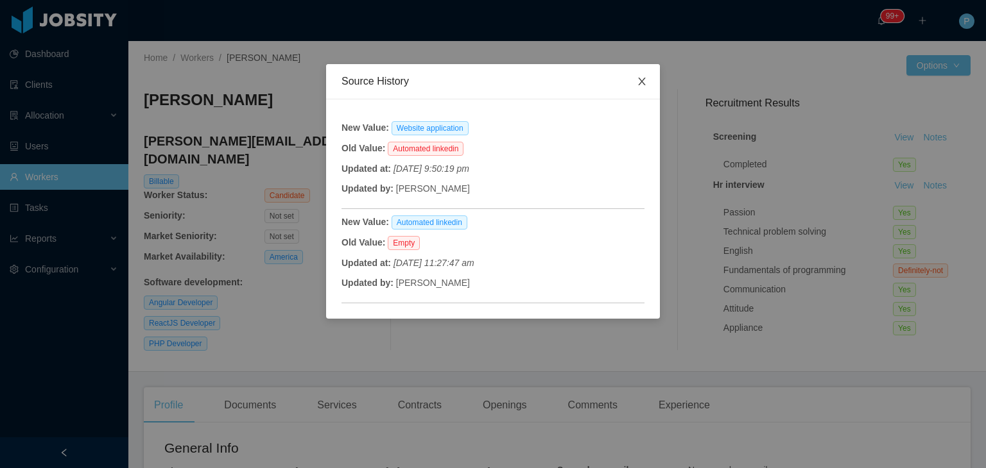
click at [648, 85] on span "Close" at bounding box center [642, 82] width 36 height 36
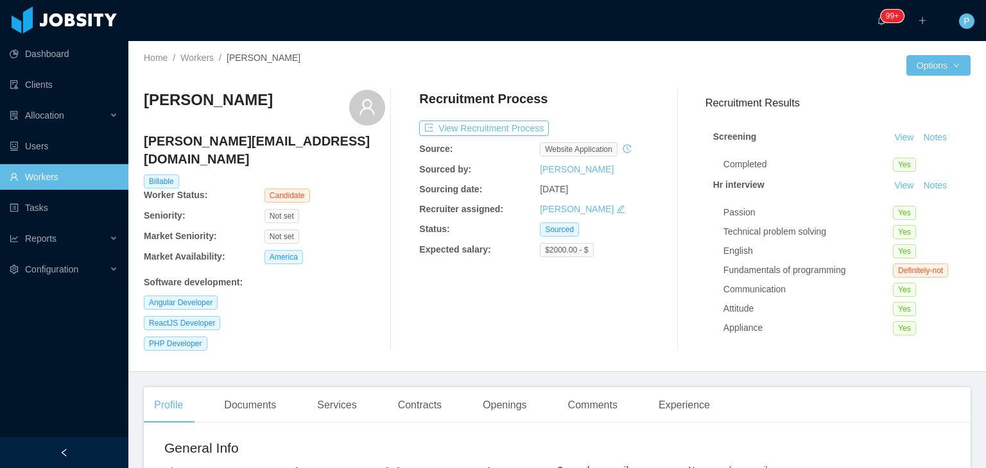
click at [622, 152] on icon "icon: history" at bounding box center [626, 148] width 9 height 9
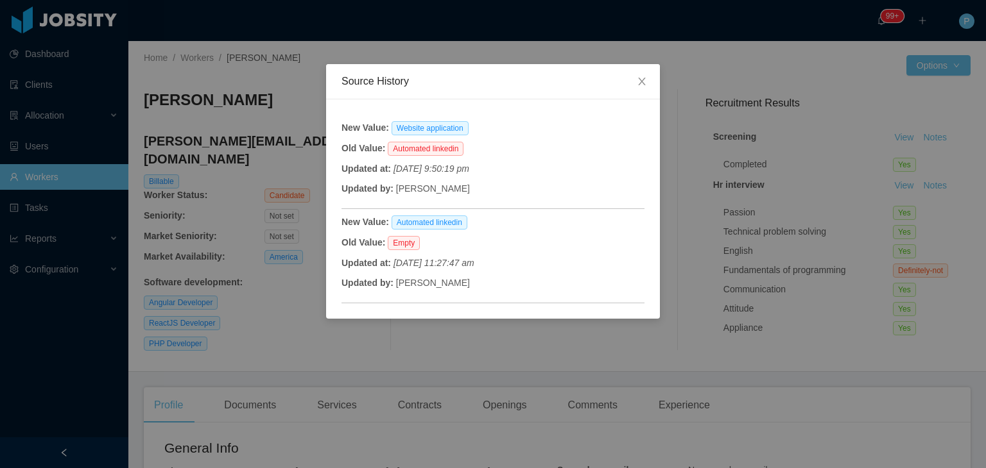
click at [389, 191] on b "Updated by:" at bounding box center [367, 189] width 52 height 10
drag, startPoint x: 395, startPoint y: 280, endPoint x: 496, endPoint y: 278, distance: 101.4
click at [496, 278] on div "Updated by: Sebastian Perez Peñalver" at bounding box center [492, 283] width 303 height 13
drag, startPoint x: 451, startPoint y: 262, endPoint x: 475, endPoint y: 264, distance: 24.5
click at [474, 264] on icon "November 28th 2019, 11:27:47 am" at bounding box center [433, 263] width 81 height 10
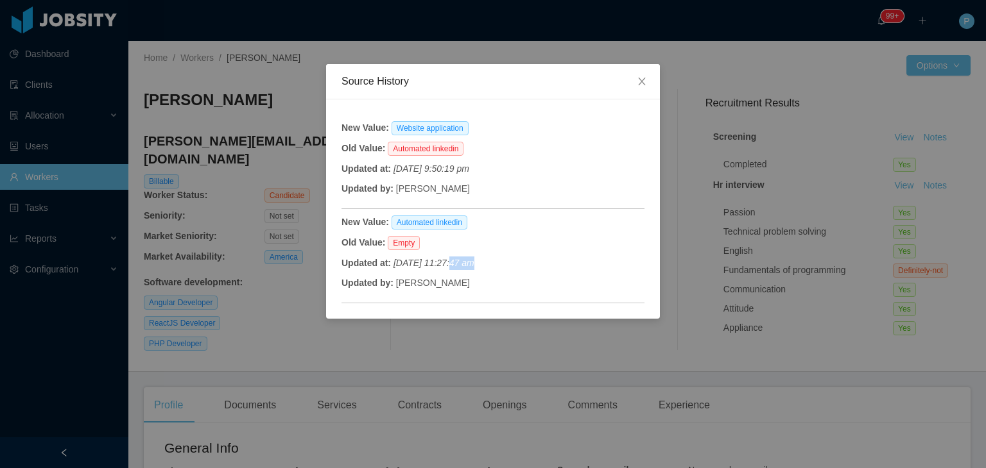
drag, startPoint x: 394, startPoint y: 187, endPoint x: 471, endPoint y: 191, distance: 77.1
click at [471, 191] on div "Updated by: Oriana Rodríguez" at bounding box center [492, 188] width 303 height 13
drag, startPoint x: 432, startPoint y: 171, endPoint x: 454, endPoint y: 167, distance: 22.0
click at [454, 167] on icon "July 30th 2022, 9:50:19 pm" at bounding box center [431, 169] width 76 height 10
drag, startPoint x: 644, startPoint y: 250, endPoint x: 645, endPoint y: 284, distance: 33.4
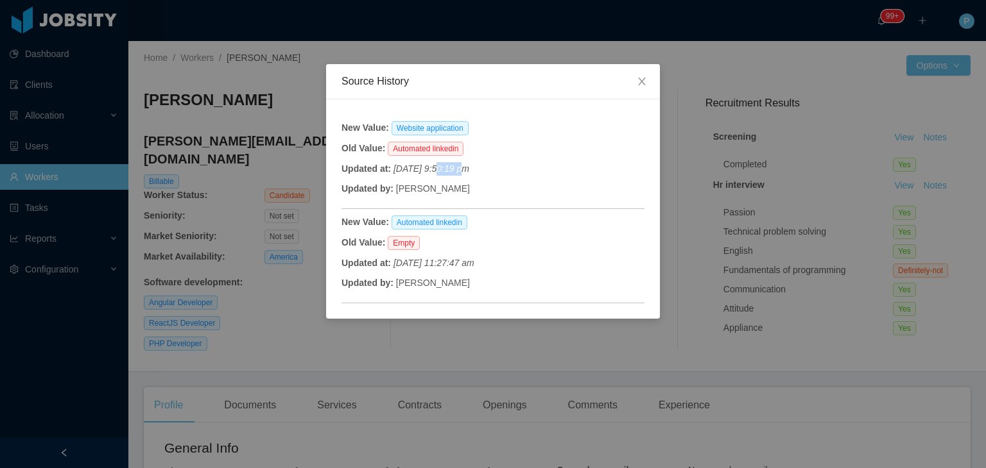
click at [645, 284] on div "New Value: Website application Old Value: Automated linkedin Updated at: July 3…" at bounding box center [493, 208] width 334 height 219
click at [642, 77] on icon "icon: close" at bounding box center [641, 81] width 10 height 10
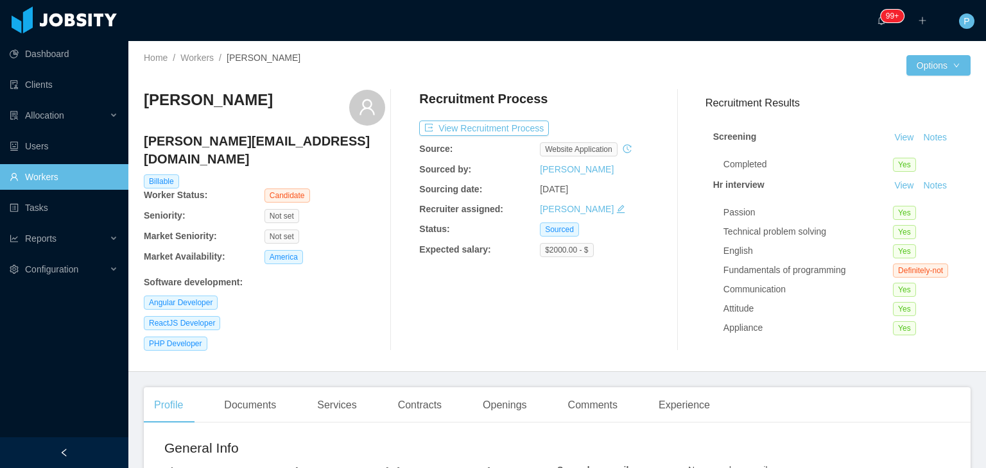
click at [529, 302] on div "Recruitment Process View Recruitment Process Source: website application Source…" at bounding box center [539, 220] width 241 height 261
click at [495, 124] on button "View Recruitment Process" at bounding box center [484, 128] width 130 height 15
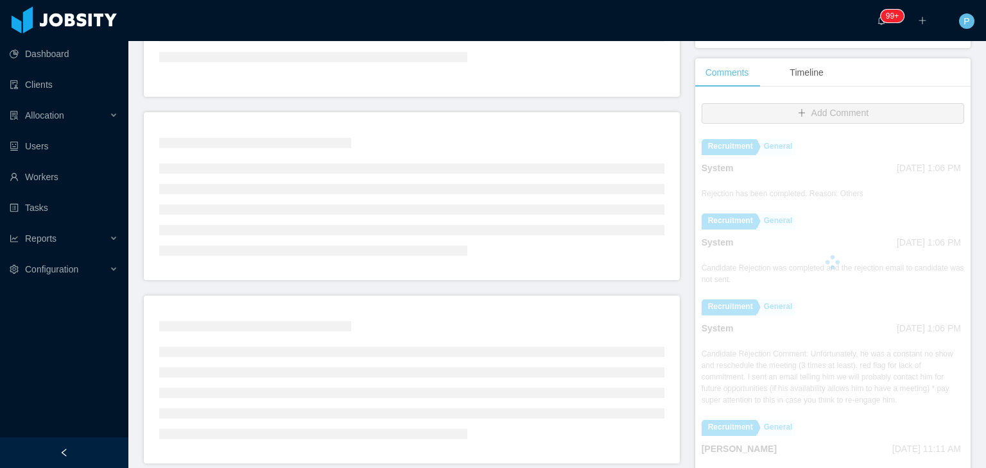
scroll to position [267, 0]
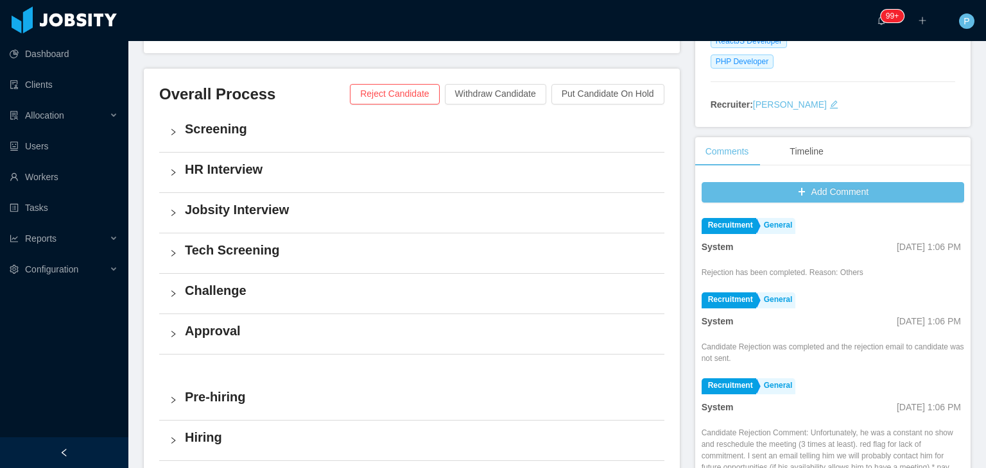
drag, startPoint x: 887, startPoint y: 250, endPoint x: 911, endPoint y: 248, distance: 24.5
click at [911, 248] on span "Jan 10th, 2023 1:06 PM" at bounding box center [928, 247] width 64 height 10
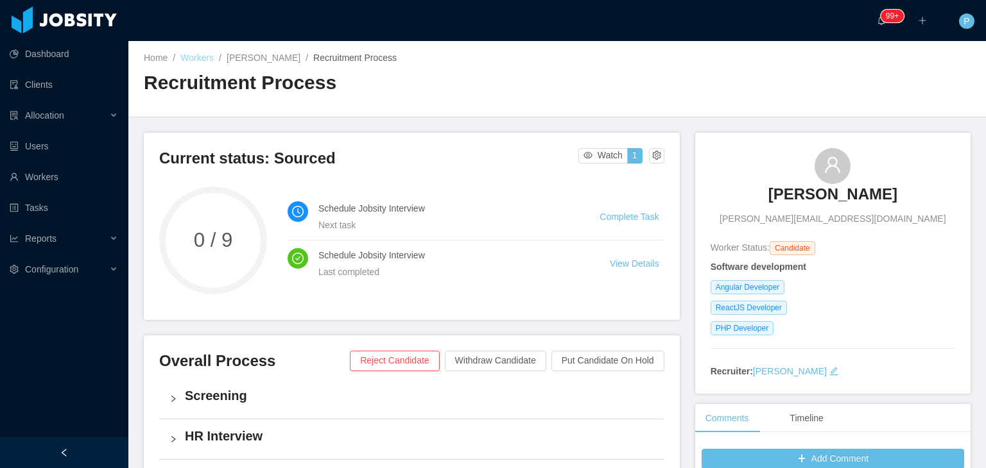
click at [187, 55] on link "Workers" at bounding box center [196, 58] width 33 height 10
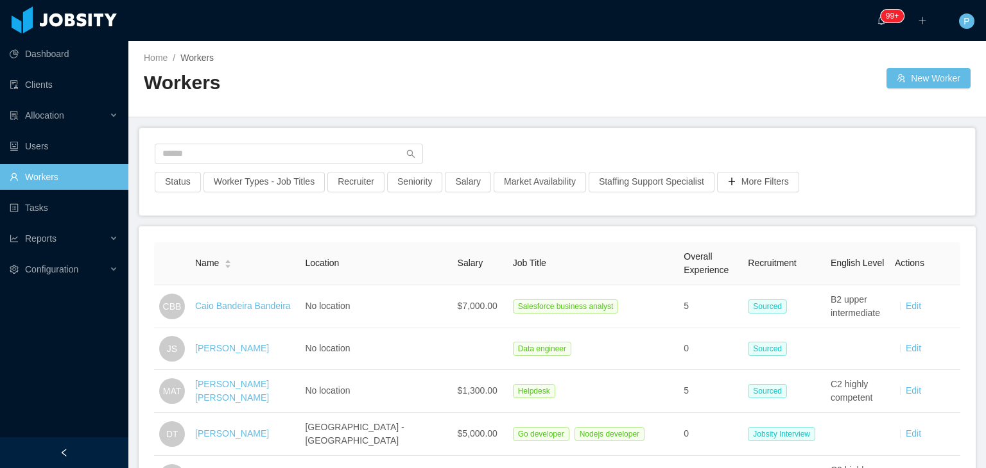
click at [356, 165] on div at bounding box center [557, 158] width 805 height 28
click at [362, 160] on input "text" at bounding box center [289, 154] width 268 height 21
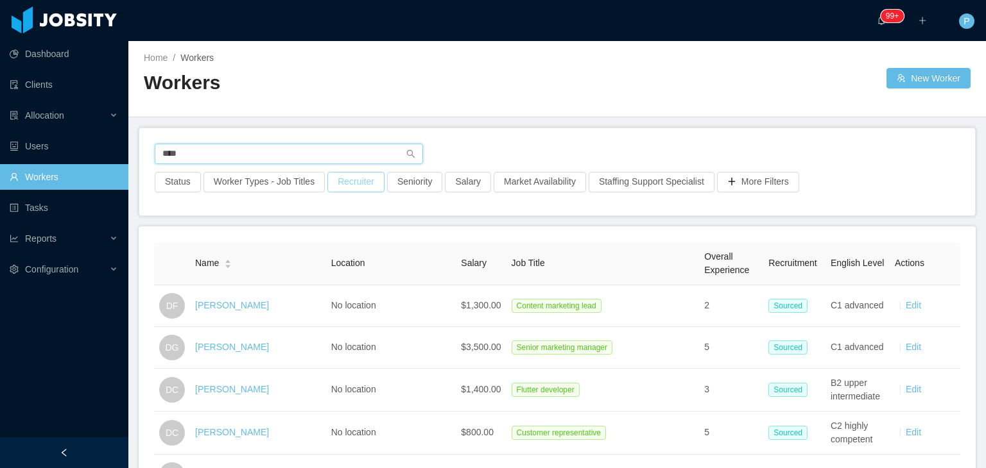
type input "****"
click at [359, 179] on button "Recruiter" at bounding box center [355, 182] width 57 height 21
click at [295, 239] on div at bounding box center [348, 239] width 181 height 19
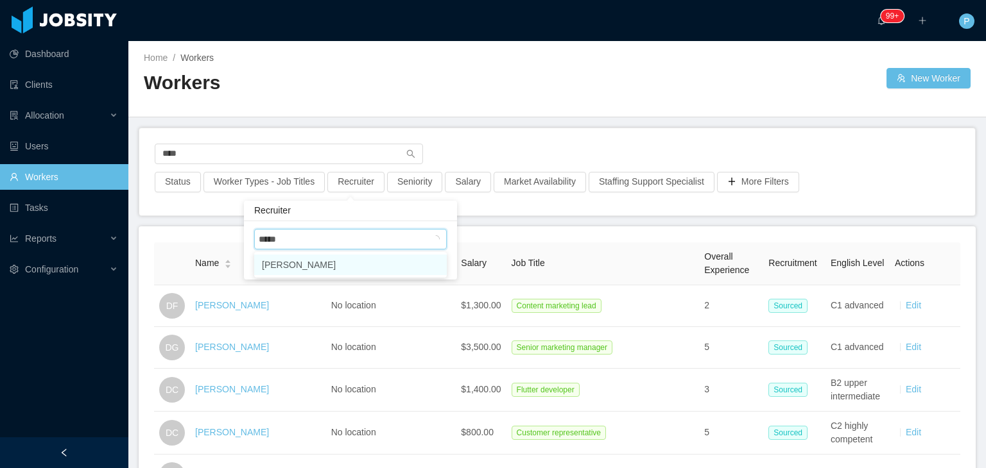
type input "******"
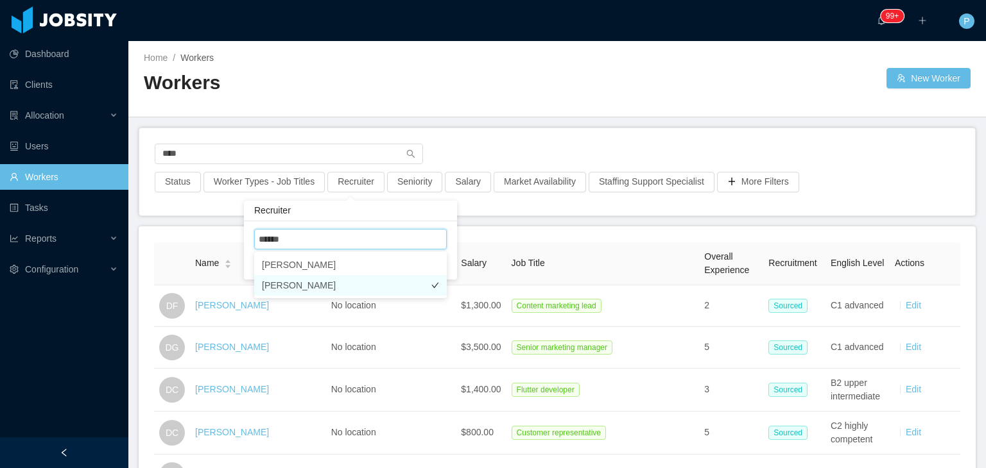
click at [375, 288] on li "Daniela Mussano" at bounding box center [350, 285] width 192 height 21
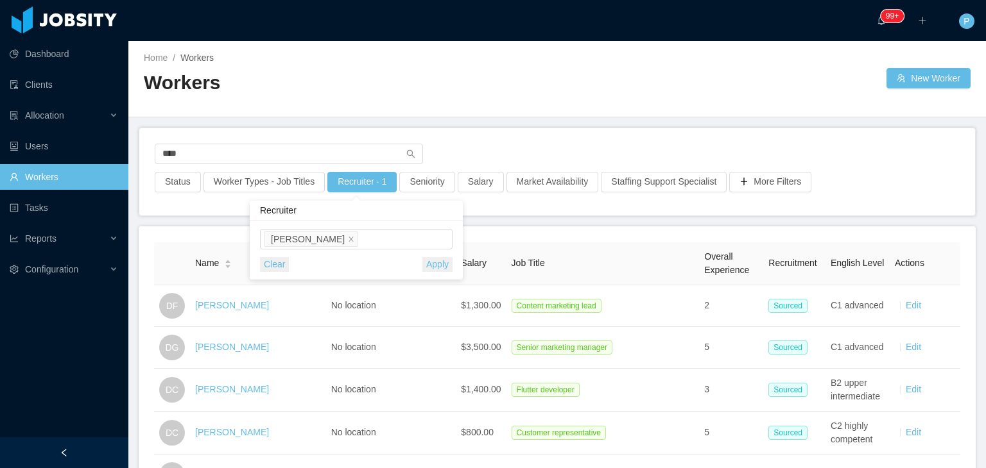
click at [448, 265] on button "Apply" at bounding box center [437, 264] width 30 height 15
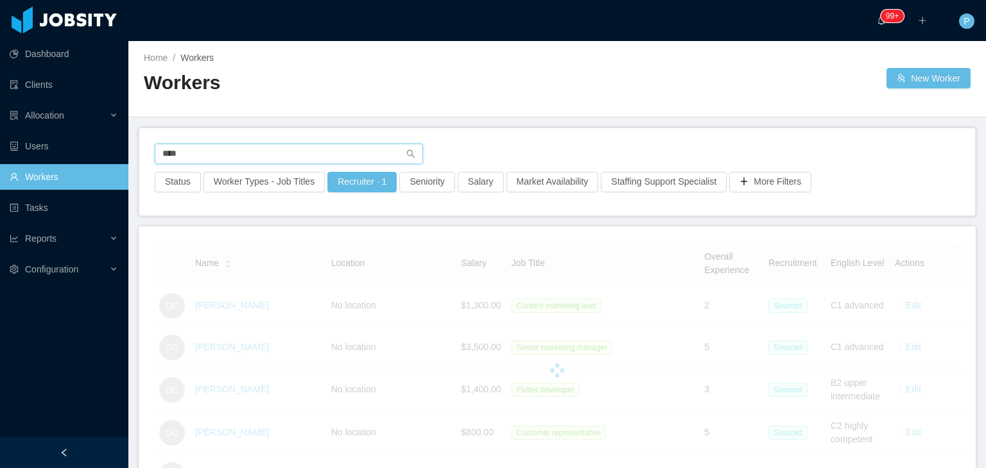
click at [236, 153] on input "****" at bounding box center [289, 154] width 268 height 21
type input "*"
click at [567, 81] on div at bounding box center [721, 78] width 329 height 21
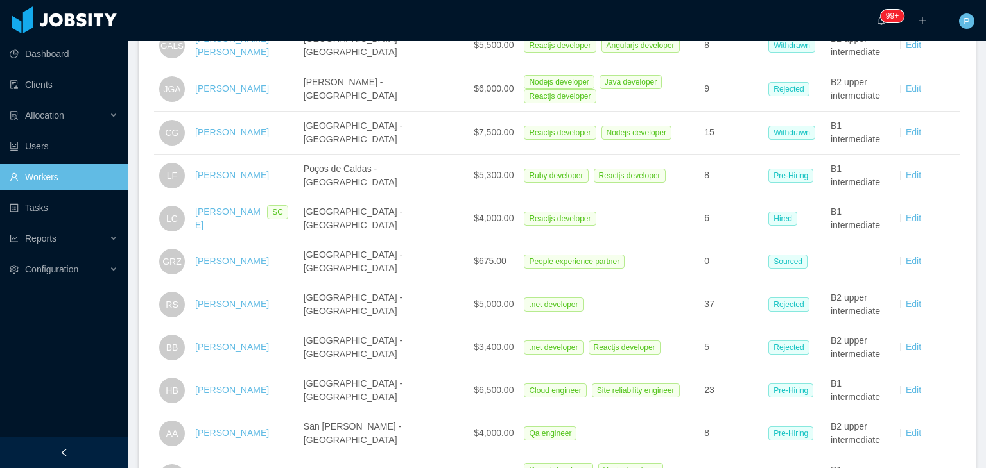
scroll to position [583, 0]
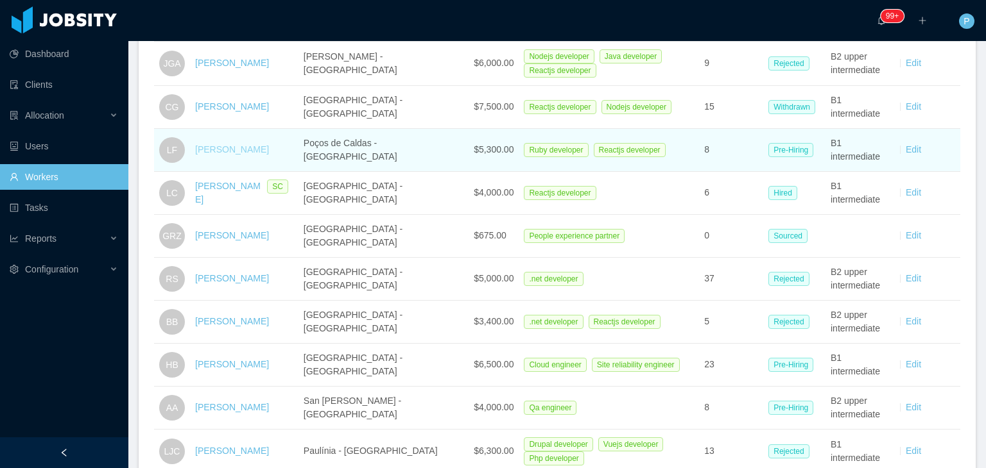
click at [223, 148] on link "Lucas Fonseca" at bounding box center [232, 149] width 74 height 10
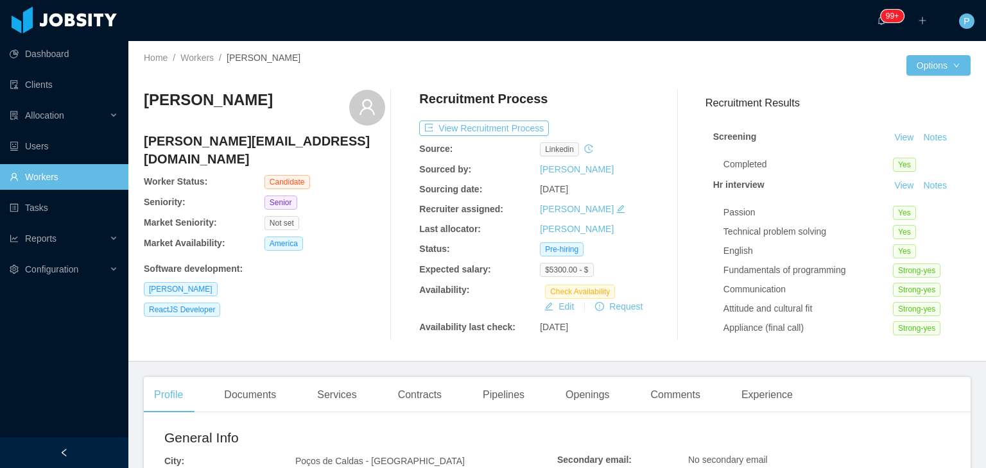
click at [584, 145] on icon "icon: history" at bounding box center [588, 148] width 8 height 8
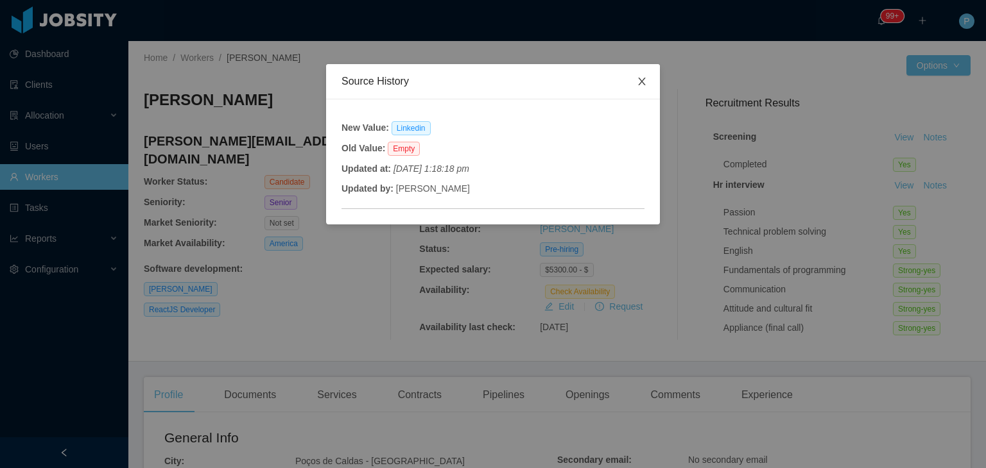
click at [650, 88] on span "Close" at bounding box center [642, 82] width 36 height 36
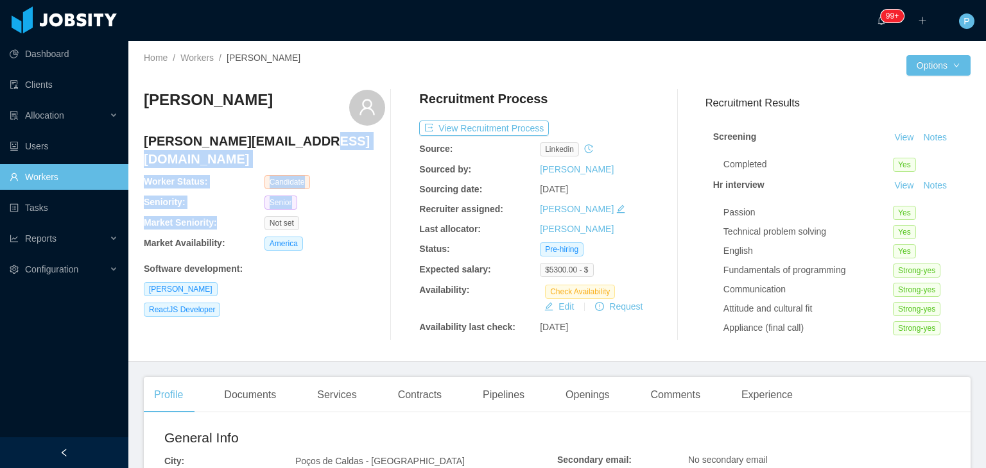
drag, startPoint x: 313, startPoint y: 153, endPoint x: 280, endPoint y: 194, distance: 53.4
click at [280, 194] on div "Lucas Fonseca lucas.fonsecar@gmail.com Worker Status: Candidate Seniority: Seni…" at bounding box center [264, 215] width 241 height 251
click at [323, 196] on div "Senior" at bounding box center [324, 203] width 121 height 14
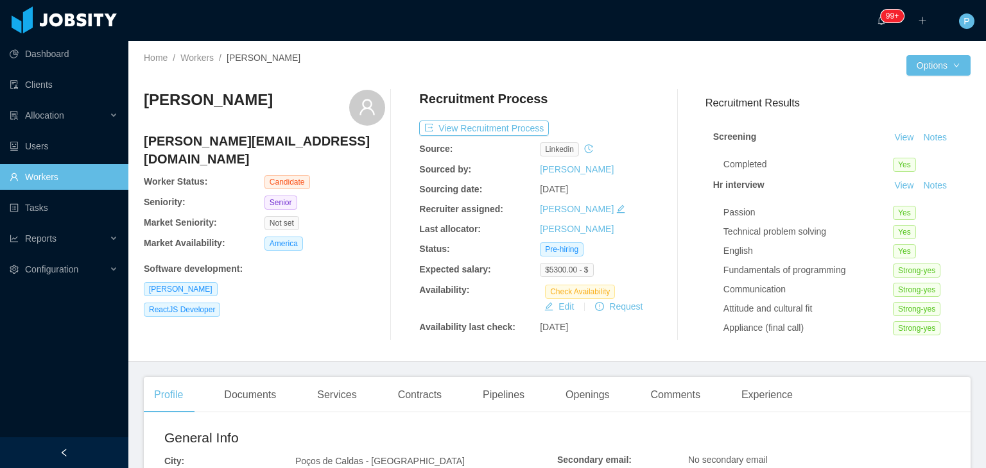
click at [323, 196] on div "Senior" at bounding box center [324, 203] width 121 height 14
click at [509, 126] on button "View Recruitment Process" at bounding box center [484, 128] width 130 height 15
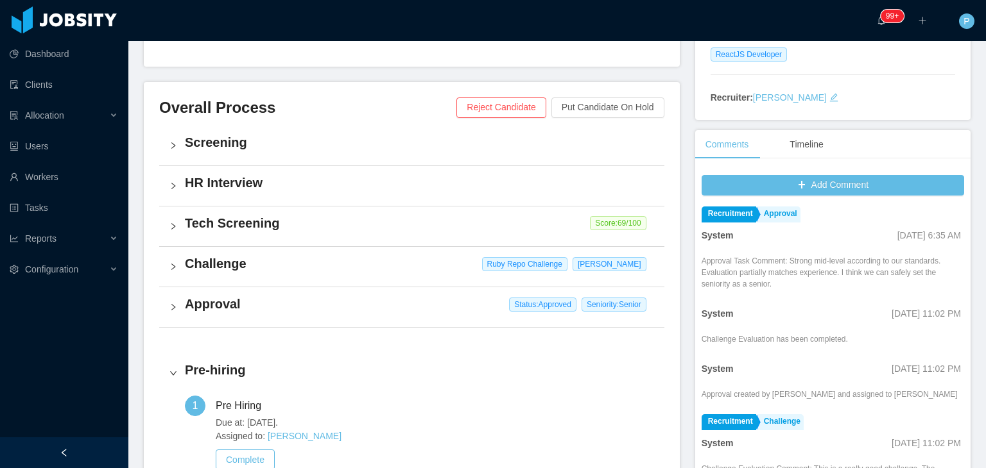
scroll to position [123, 0]
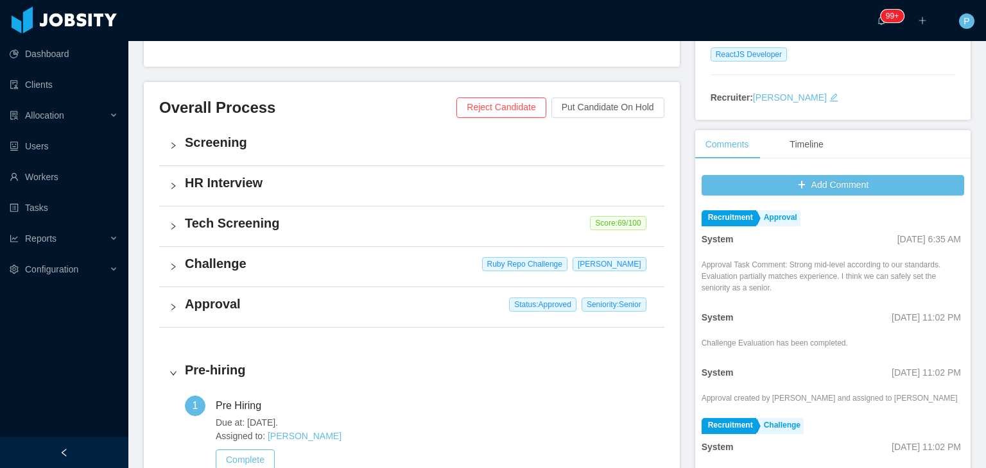
drag, startPoint x: 847, startPoint y: 239, endPoint x: 939, endPoint y: 241, distance: 92.4
click at [939, 241] on span "May 11th, 2022 6:35 AM" at bounding box center [929, 239] width 64 height 10
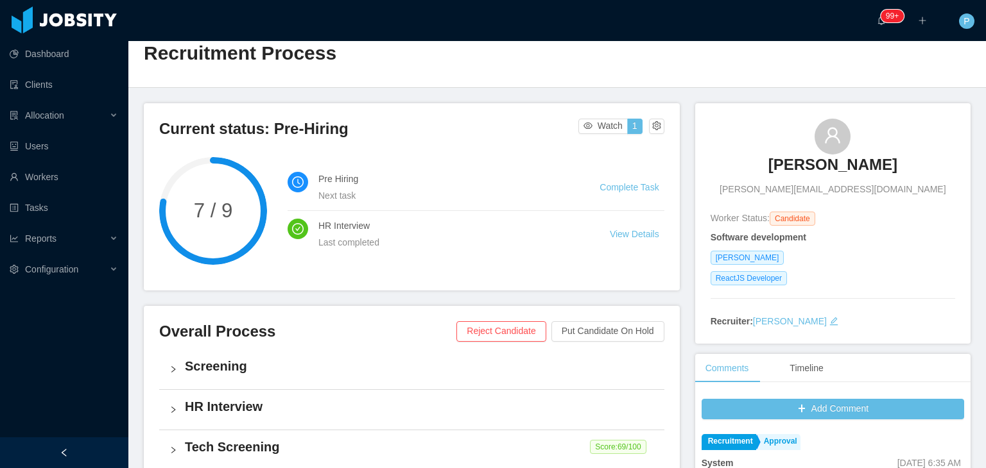
scroll to position [0, 0]
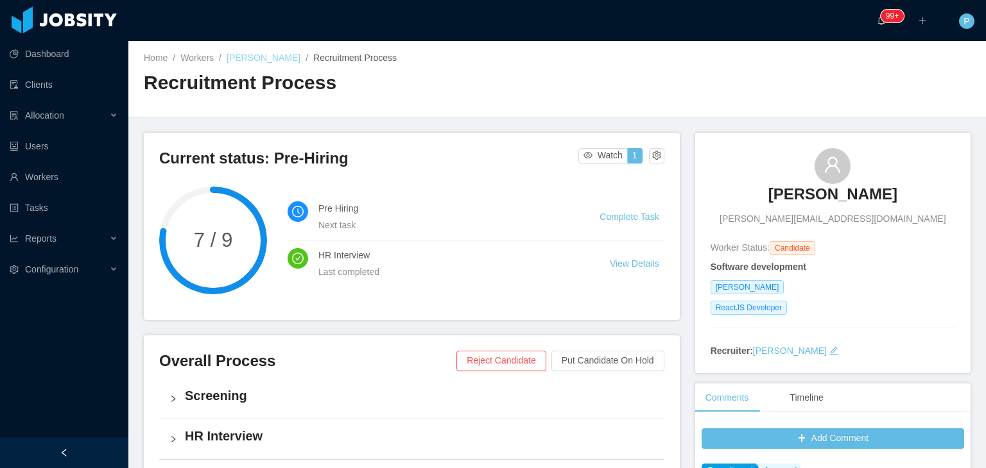
click at [250, 55] on link "Lucas Fonseca" at bounding box center [263, 58] width 74 height 10
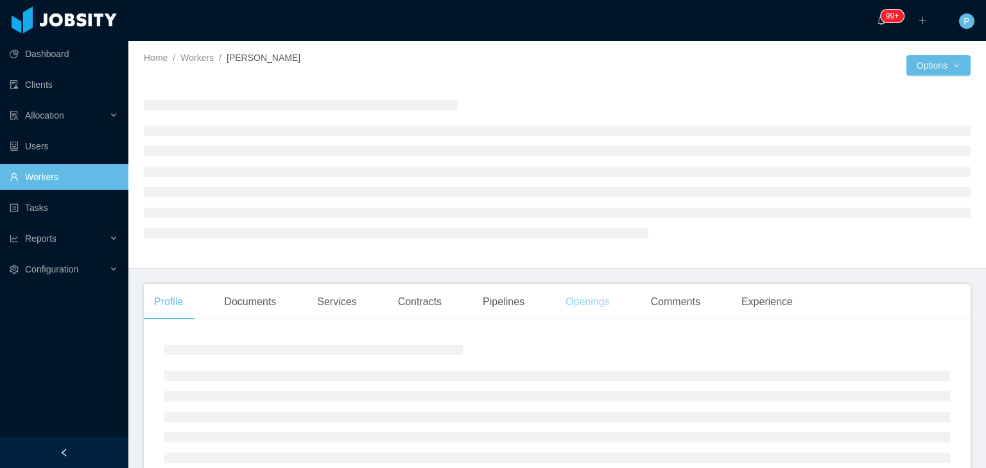
click at [578, 303] on div "Openings" at bounding box center [587, 302] width 65 height 36
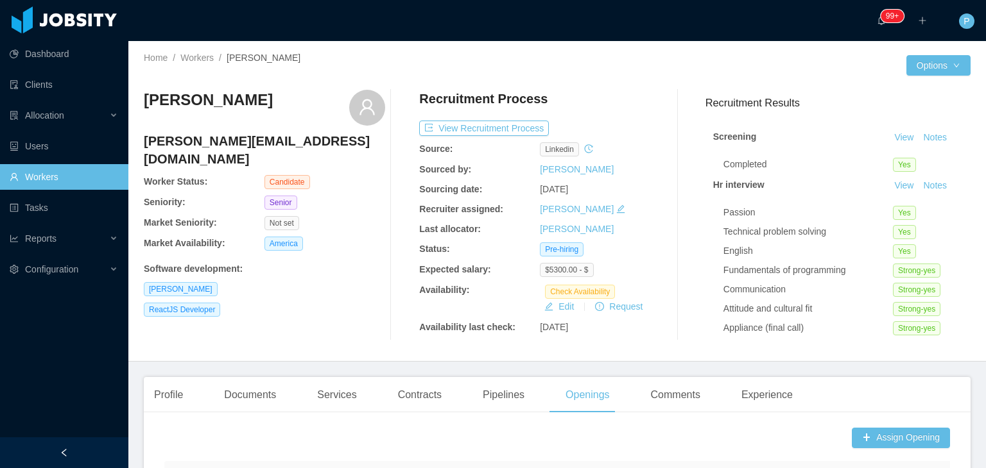
click at [635, 159] on div "Recruitment Process View Recruitment Process Source: linkedin Sourced by: Angel…" at bounding box center [539, 215] width 241 height 251
click at [579, 74] on div at bounding box center [731, 65] width 349 height 21
click at [191, 62] on link "Workers" at bounding box center [196, 58] width 33 height 10
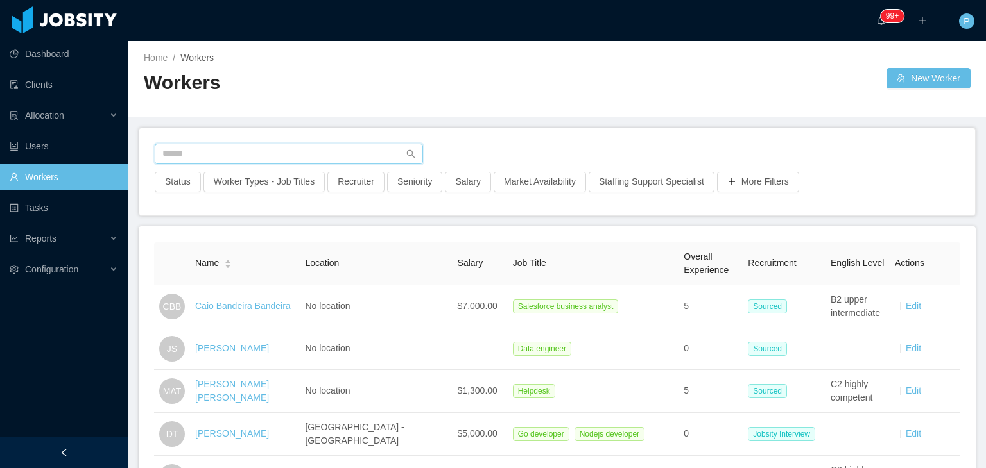
click at [311, 149] on input "text" at bounding box center [289, 154] width 268 height 21
paste input "**********"
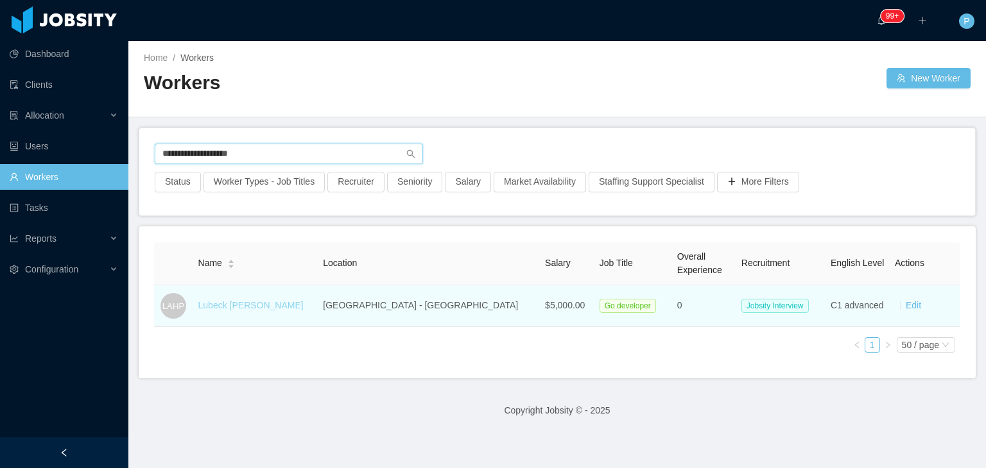
type input "**********"
click at [298, 303] on link "Lubeck Abraham Huaman Ponce" at bounding box center [250, 305] width 105 height 10
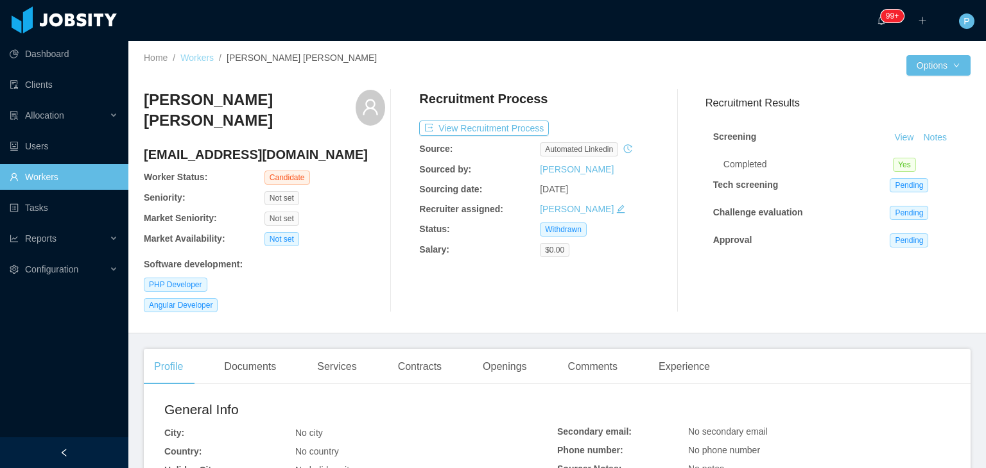
click at [205, 56] on link "Workers" at bounding box center [196, 58] width 33 height 10
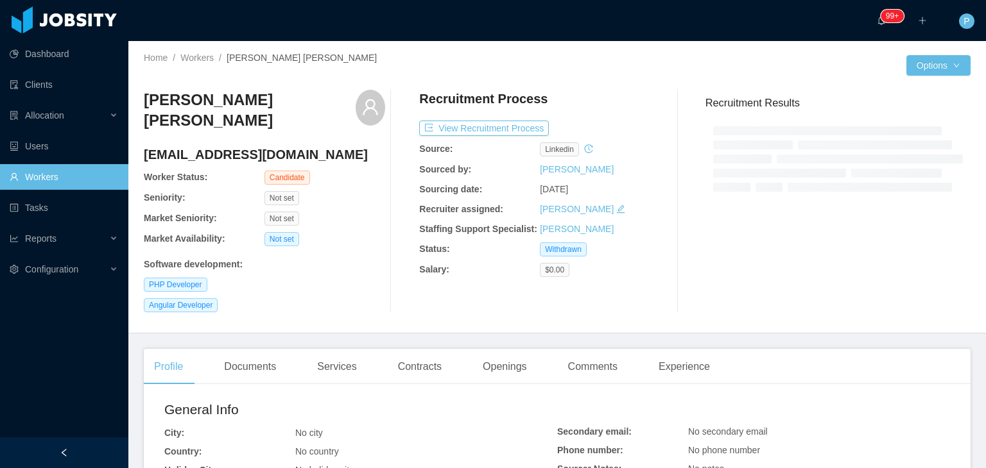
click at [565, 71] on div at bounding box center [731, 65] width 349 height 21
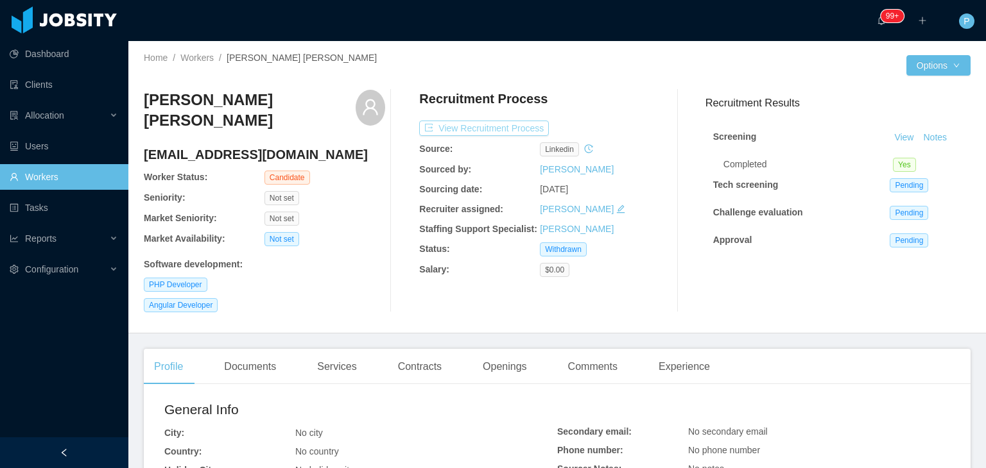
click at [511, 134] on button "View Recruitment Process" at bounding box center [484, 128] width 130 height 15
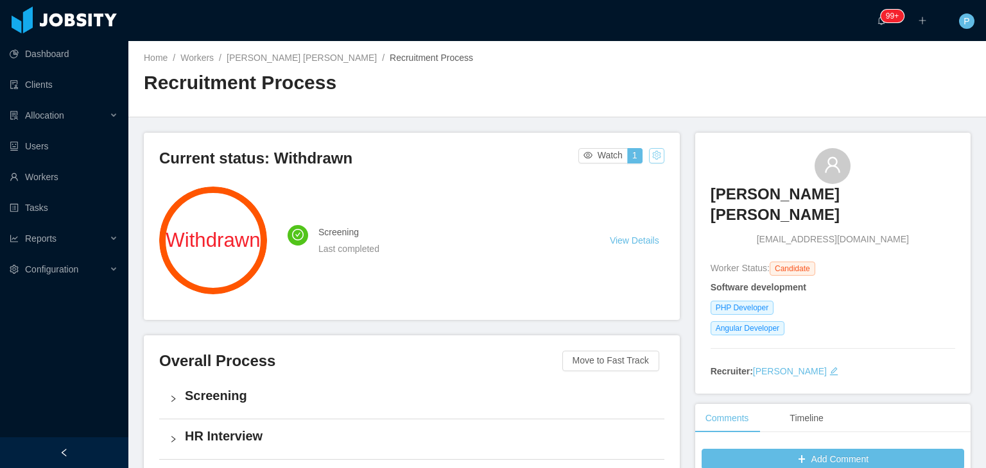
click at [649, 153] on button "button" at bounding box center [656, 155] width 15 height 15
click at [642, 198] on div "Change status" at bounding box center [622, 196] width 58 height 14
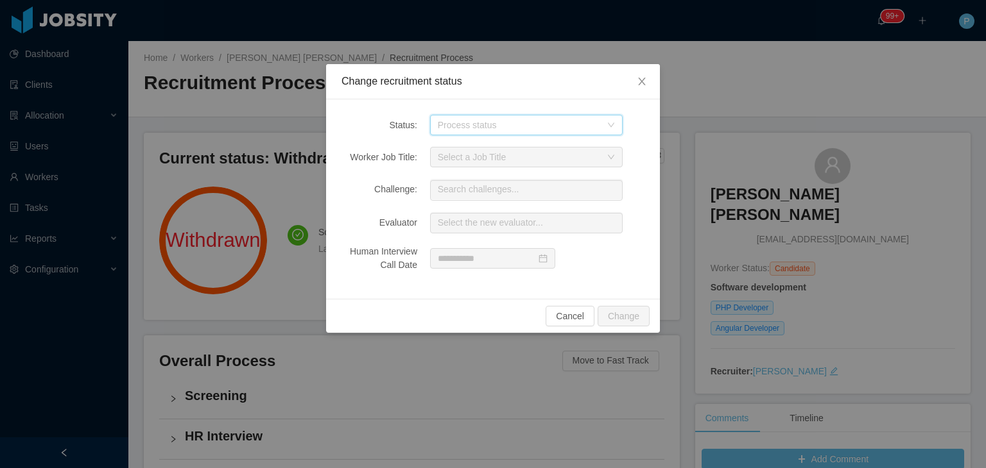
click at [606, 126] on div "Process status" at bounding box center [522, 124] width 169 height 19
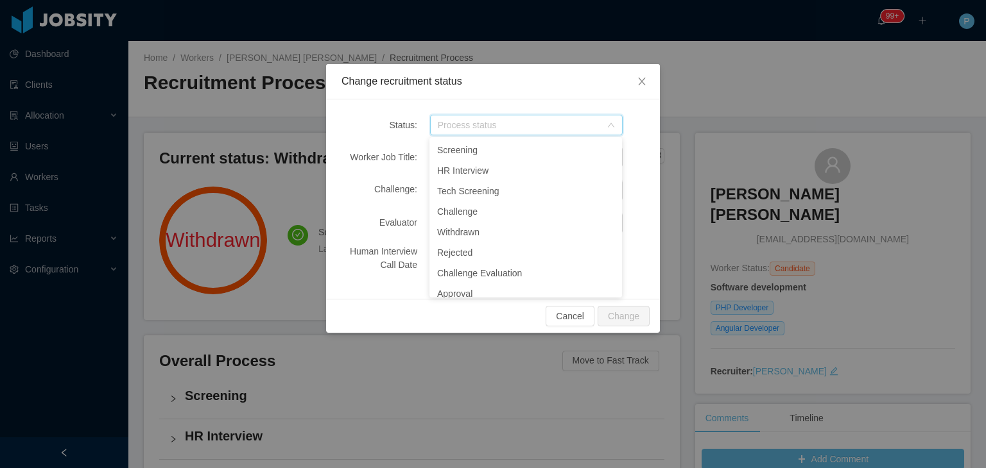
scroll to position [140, 0]
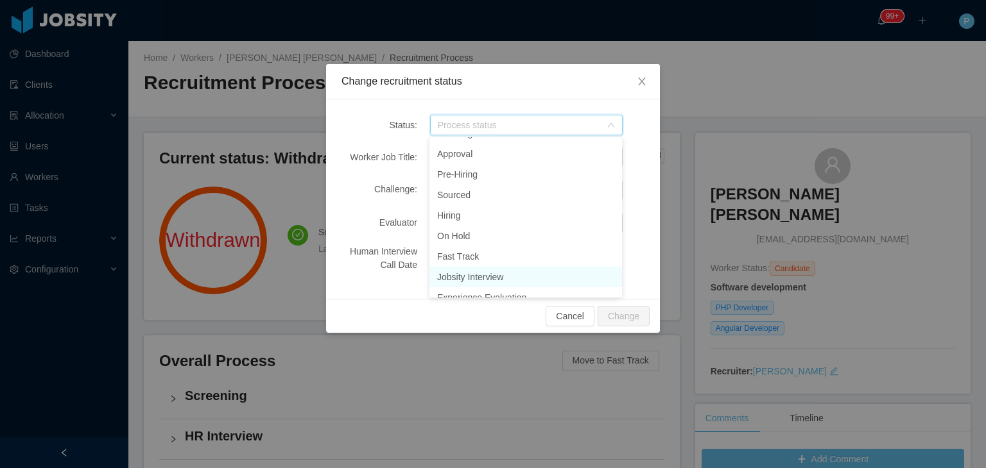
click at [504, 272] on li "Jobsity Interview" at bounding box center [525, 277] width 192 height 21
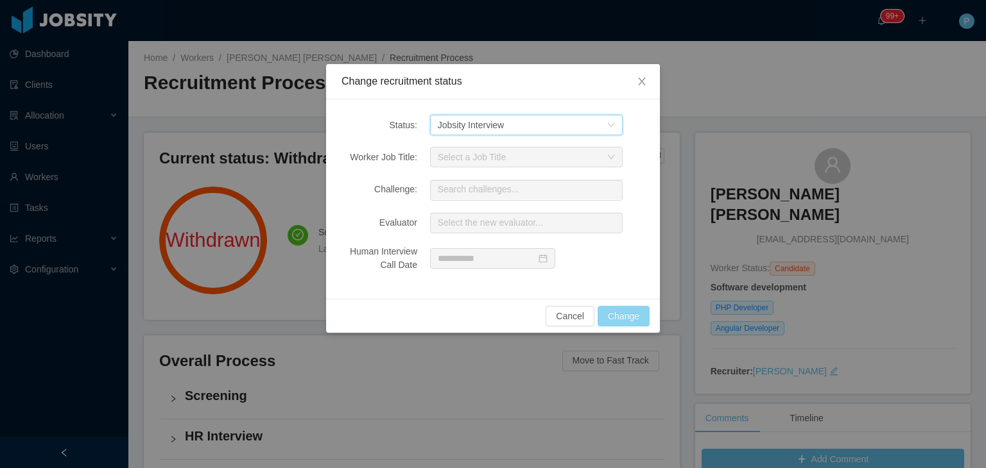
click at [627, 312] on button "Change" at bounding box center [623, 316] width 52 height 21
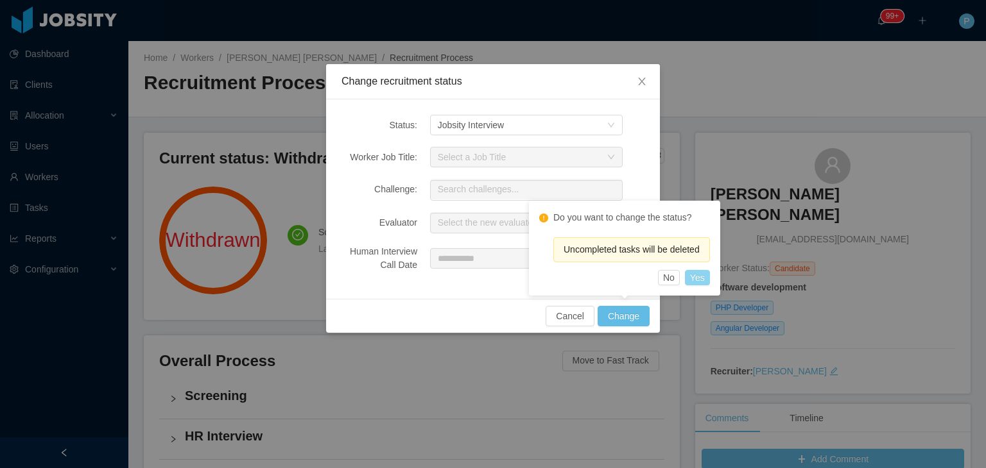
click at [701, 277] on button "Yes" at bounding box center [697, 277] width 25 height 15
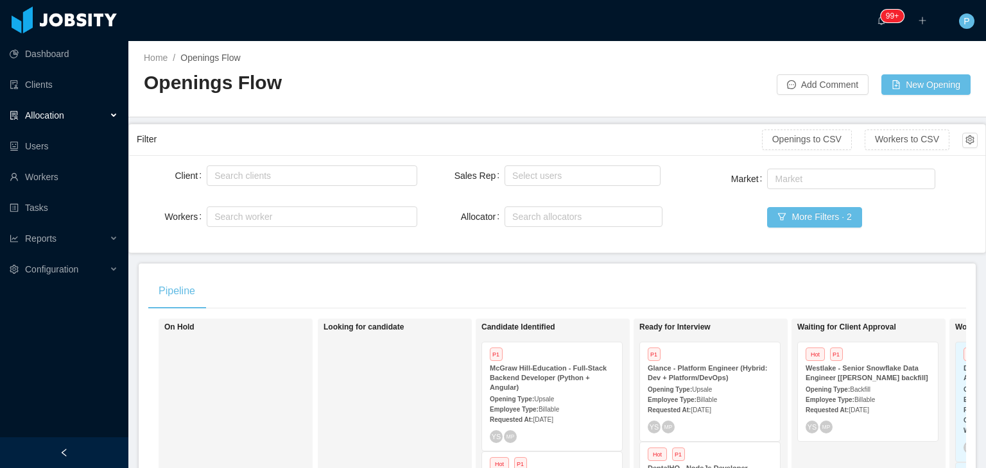
scroll to position [50, 0]
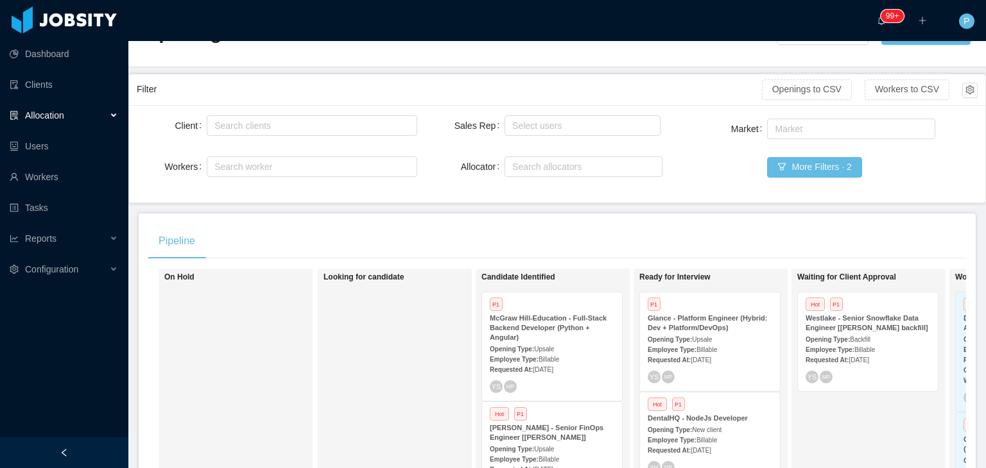
click at [699, 62] on div "Home / Openings Flow / Openings Flow Add Comment New Opening" at bounding box center [556, 29] width 857 height 76
